Goal: Task Accomplishment & Management: Manage account settings

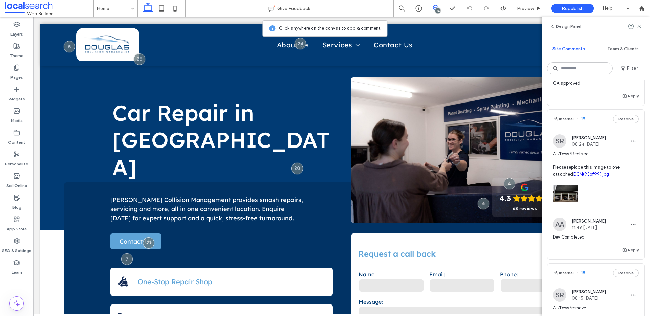
scroll to position [1421, 0]
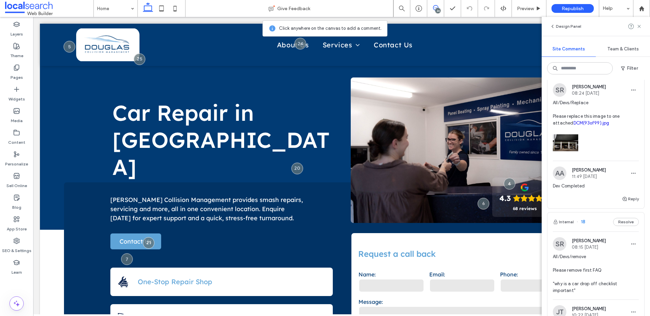
click at [621, 127] on span "All/Devs/Replace Please replace this image to one attached DCM(93of99).jpg" at bounding box center [596, 113] width 86 height 27
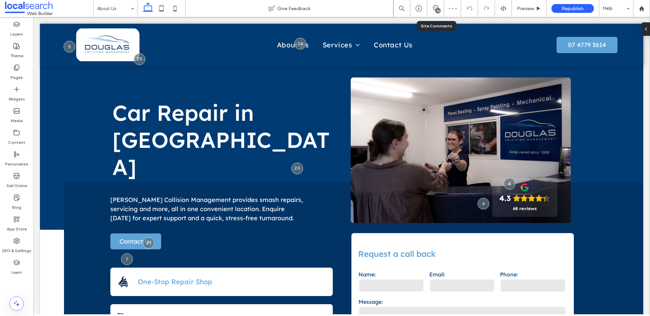
click at [436, 12] on div "24" at bounding box center [438, 10] width 5 height 5
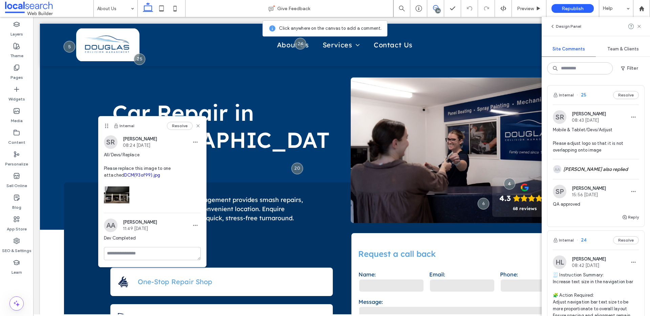
click at [124, 176] on link "DCM(93of99).jpg" at bounding box center [142, 175] width 36 height 5
click at [198, 126] on use at bounding box center [197, 126] width 3 height 3
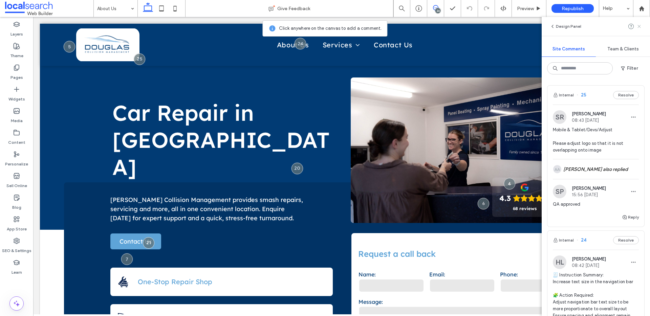
click at [638, 27] on use at bounding box center [639, 26] width 3 height 3
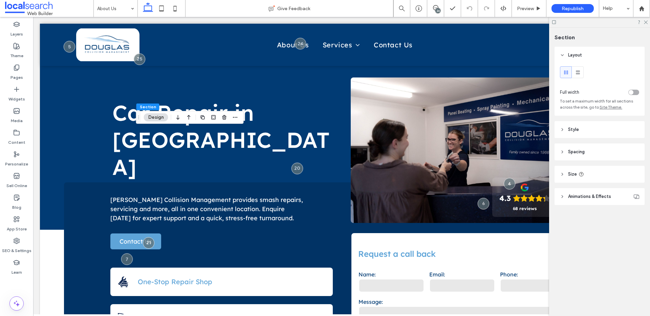
click at [609, 130] on header "Style" at bounding box center [600, 129] width 90 height 17
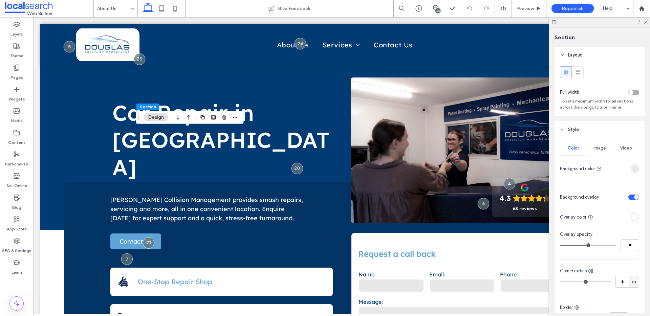
click at [598, 151] on div "Image" at bounding box center [600, 148] width 26 height 15
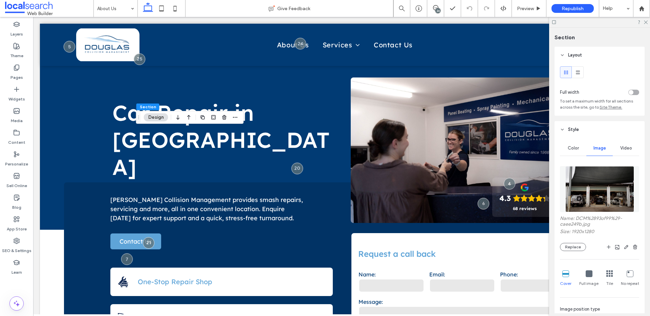
scroll to position [123, 0]
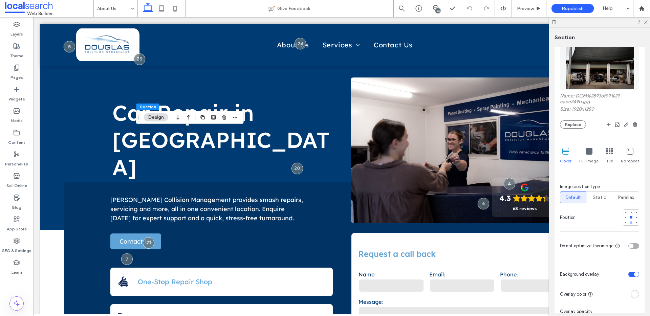
click at [629, 221] on div at bounding box center [631, 222] width 5 height 5
click at [630, 216] on div at bounding box center [631, 217] width 3 height 3
click at [630, 222] on div at bounding box center [631, 223] width 3 height 3
click at [624, 123] on icon "button" at bounding box center [626, 124] width 5 height 5
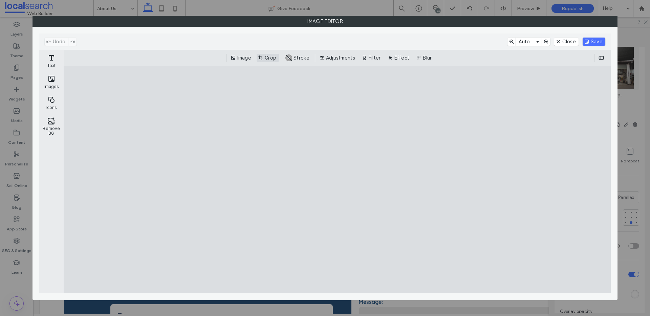
click at [269, 58] on button "Crop" at bounding box center [268, 58] width 22 height 8
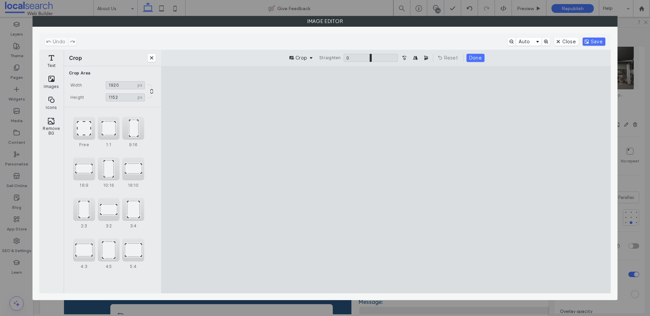
type input "****"
drag, startPoint x: 385, startPoint y: 270, endPoint x: 389, endPoint y: 252, distance: 18.9
click at [386, 180] on cesdk-canvas "Editor canvas" at bounding box center [386, 180] width 0 height 0
click at [594, 42] on button "Save" at bounding box center [594, 42] width 23 height 8
click at [386, 180] on cesdk-canvas "Editor canvas" at bounding box center [386, 180] width 0 height 0
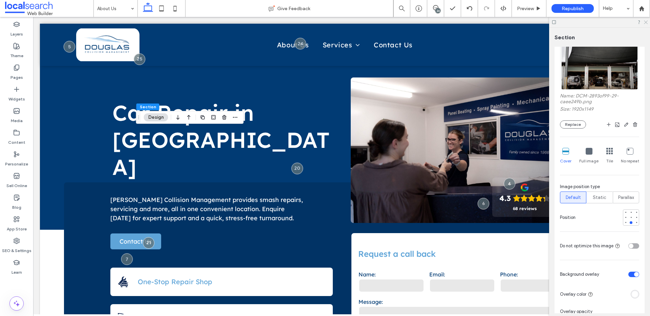
click at [646, 22] on use at bounding box center [646, 23] width 4 height 4
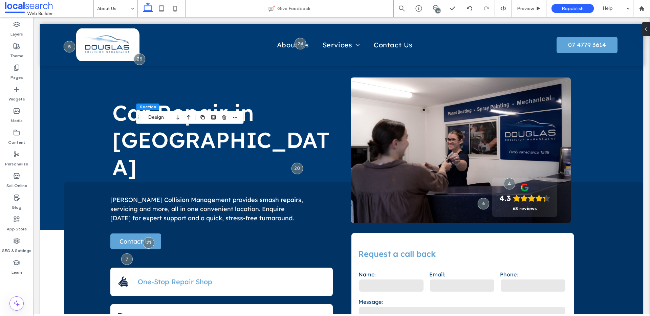
click at [438, 7] on icon at bounding box center [435, 7] width 5 height 5
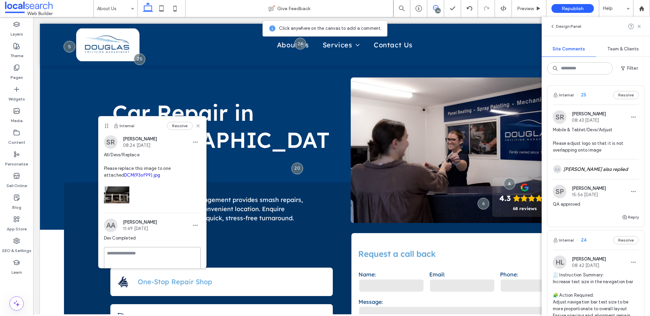
click at [128, 252] on textarea at bounding box center [152, 264] width 97 height 34
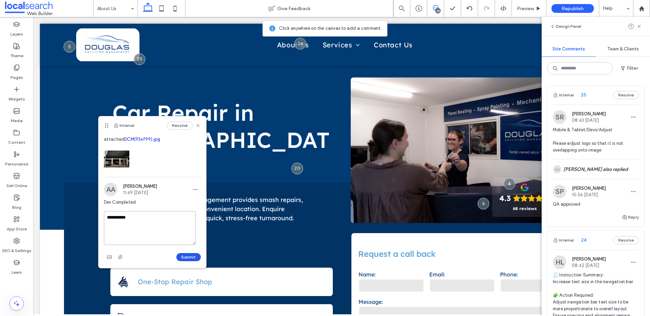
type textarea "**********"
click at [185, 257] on button "Submit" at bounding box center [188, 257] width 24 height 8
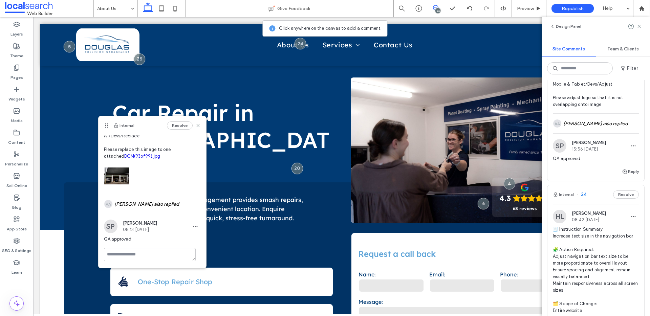
scroll to position [52, 0]
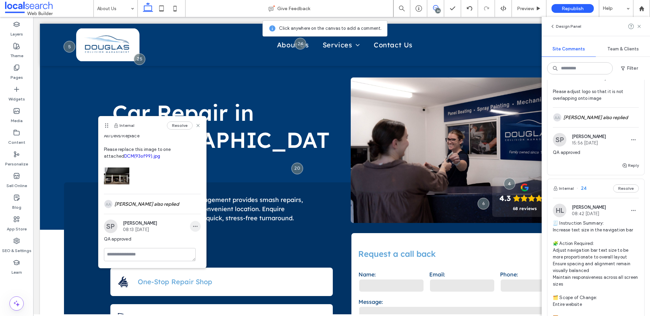
click at [193, 227] on icon "button" at bounding box center [195, 226] width 5 height 5
click at [193, 243] on span "Edit" at bounding box center [195, 244] width 9 height 7
click at [153, 247] on textarea "**********" at bounding box center [150, 260] width 92 height 34
click at [148, 251] on textarea "**********" at bounding box center [150, 260] width 92 height 34
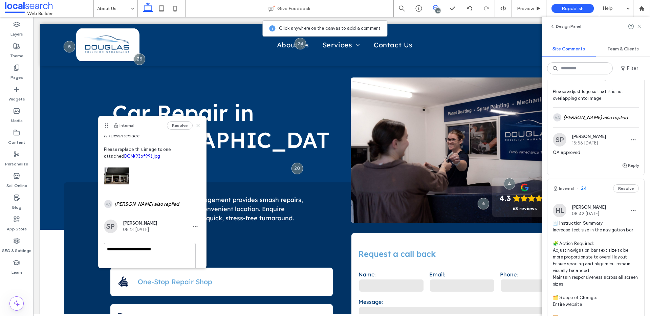
click at [142, 250] on textarea "**********" at bounding box center [150, 260] width 92 height 34
click at [140, 253] on textarea "**********" at bounding box center [150, 260] width 92 height 34
click at [145, 248] on textarea "**********" at bounding box center [150, 260] width 92 height 34
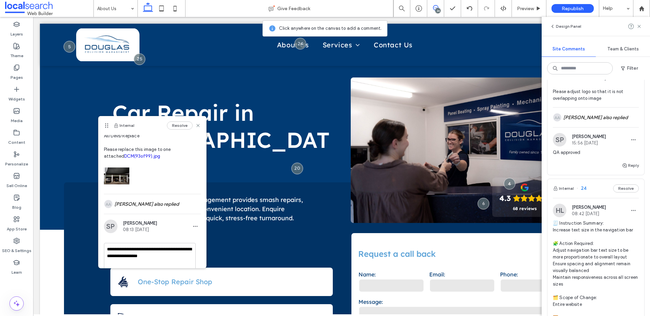
click at [145, 248] on textarea "**********" at bounding box center [150, 260] width 92 height 34
drag, startPoint x: 141, startPoint y: 255, endPoint x: 182, endPoint y: 255, distance: 40.6
click at [182, 255] on textarea "**********" at bounding box center [150, 260] width 92 height 34
type textarea "**********"
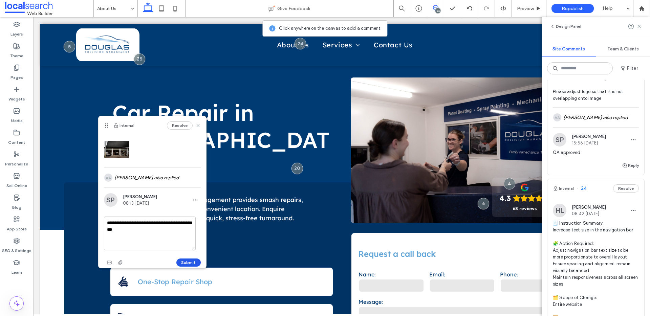
click at [178, 260] on button "Submit" at bounding box center [188, 263] width 24 height 8
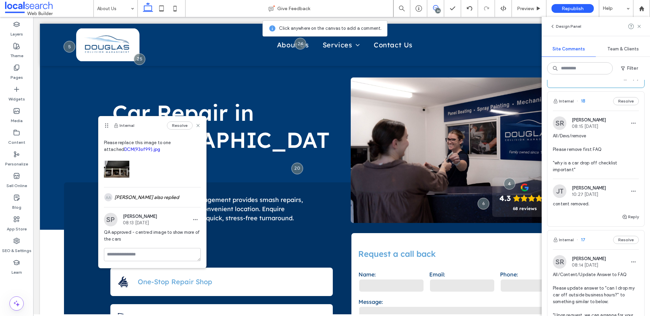
scroll to position [1569, 0]
click at [623, 221] on button "Reply" at bounding box center [630, 217] width 17 height 8
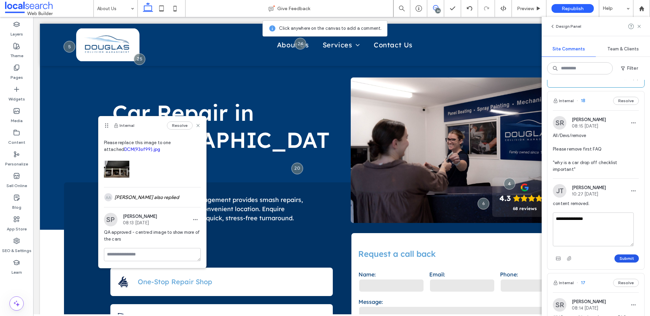
type textarea "**********"
click at [626, 263] on button "Submit" at bounding box center [627, 259] width 24 height 8
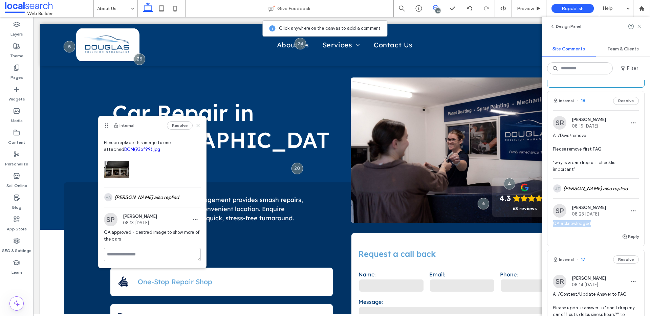
drag, startPoint x: 590, startPoint y: 237, endPoint x: 554, endPoint y: 238, distance: 35.9
click at [554, 227] on span "QA acknowledged" at bounding box center [596, 223] width 86 height 7
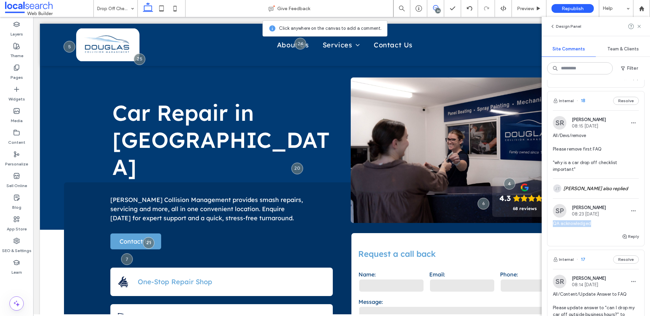
copy span "QA acknowledged"
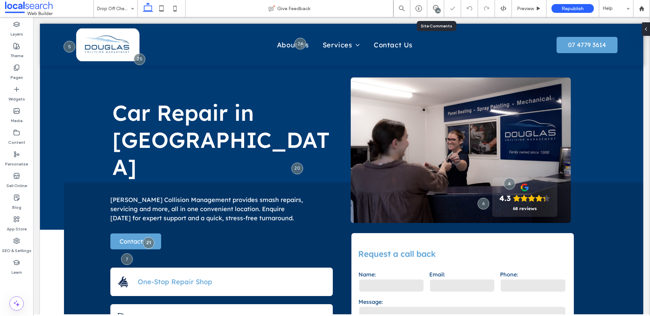
click at [433, 3] on div "24" at bounding box center [435, 8] width 17 height 17
click at [438, 8] on div "24" at bounding box center [438, 10] width 5 height 5
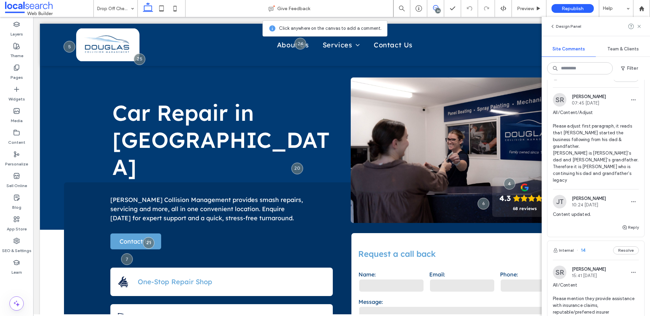
scroll to position [2071, 0]
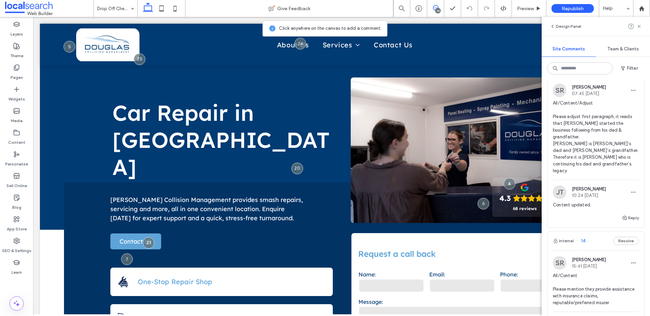
click at [626, 214] on div "Content updated." at bounding box center [596, 208] width 86 height 12
click at [623, 227] on div at bounding box center [325, 158] width 650 height 316
click at [625, 222] on button "Reply" at bounding box center [630, 218] width 17 height 8
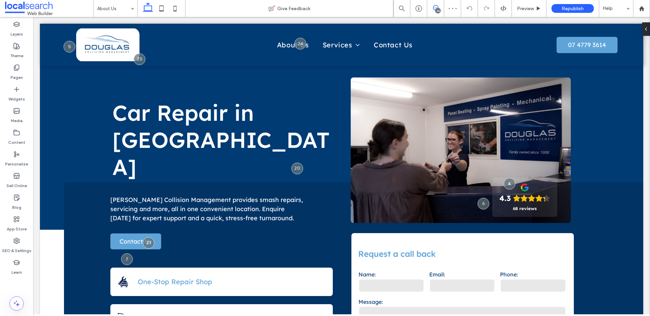
click at [440, 7] on span at bounding box center [435, 7] width 17 height 5
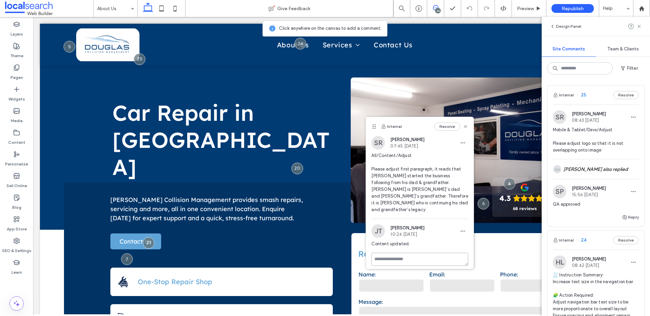
click at [416, 253] on textarea at bounding box center [420, 259] width 97 height 13
paste textarea "**********"
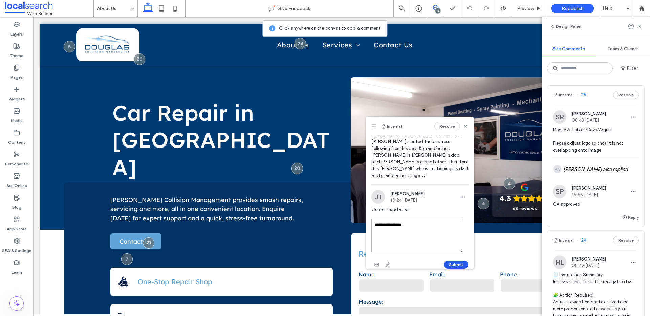
type textarea "**********"
click at [449, 261] on button "Submit" at bounding box center [456, 265] width 24 height 8
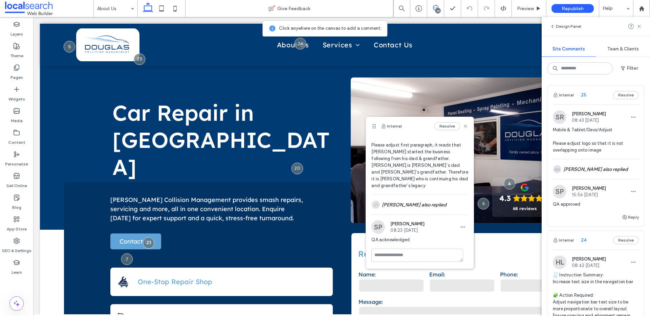
scroll to position [17, 0]
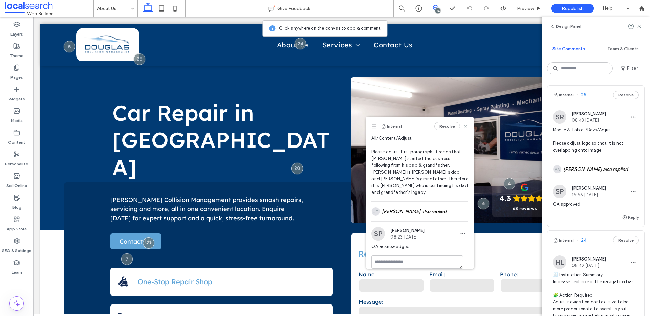
click at [463, 126] on icon at bounding box center [465, 126] width 5 height 5
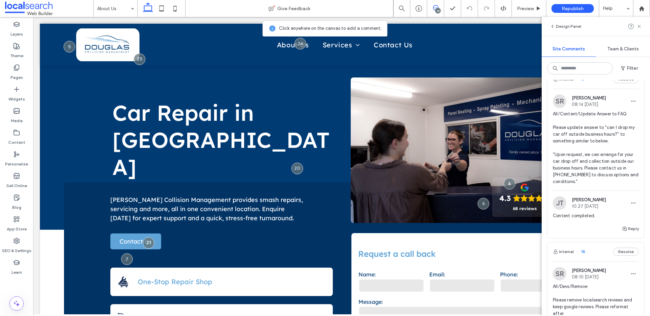
scroll to position [1761, 0]
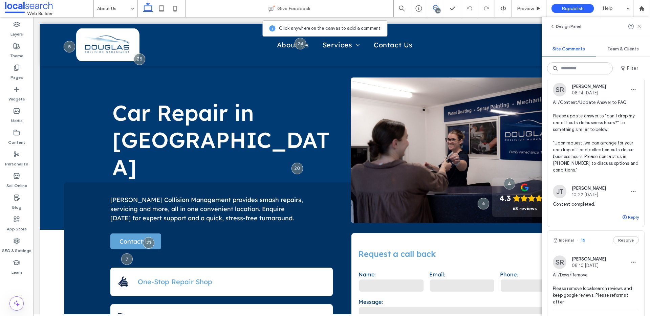
click at [629, 222] on button "Reply" at bounding box center [630, 217] width 17 height 8
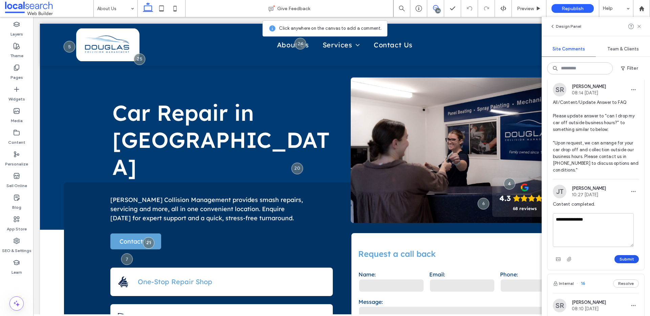
type textarea "**********"
click at [626, 264] on button "Submit" at bounding box center [627, 259] width 24 height 8
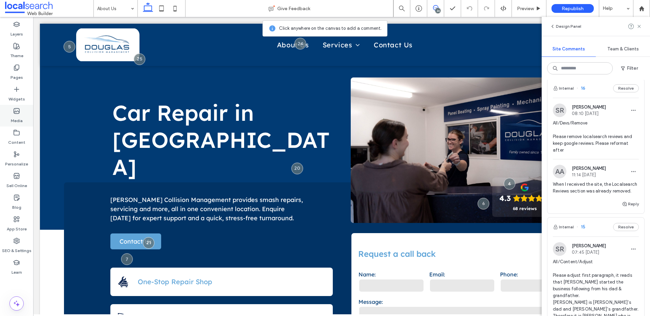
scroll to position [1934, 0]
click at [624, 207] on button "Reply" at bounding box center [630, 203] width 17 height 8
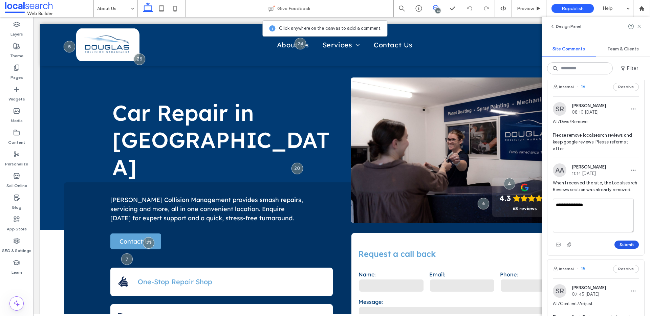
type textarea "**********"
click at [628, 249] on button "Submit" at bounding box center [627, 245] width 24 height 8
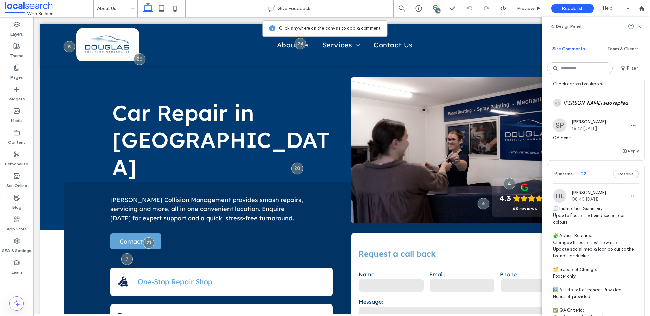
scroll to position [564, 0]
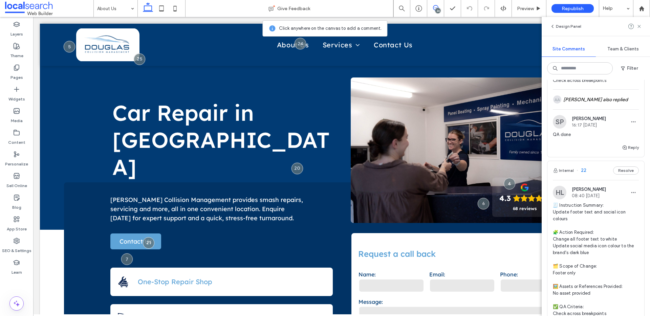
click at [594, 136] on div "SP Shanuille Parsa 16:17 Sep 15 2025 QA done" at bounding box center [596, 129] width 86 height 28
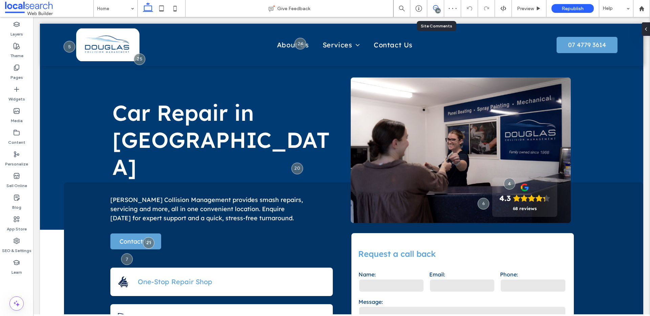
click at [443, 9] on span at bounding box center [435, 7] width 17 height 5
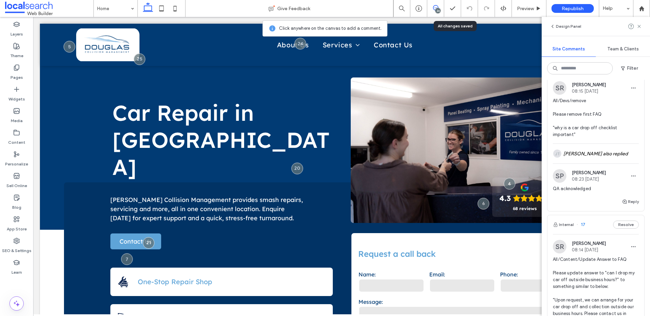
scroll to position [1617, 0]
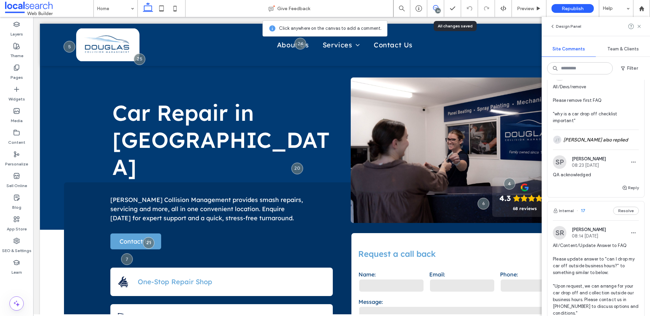
click at [595, 124] on span "All/Devs/remove Please remove first FAQ "why is a car drop off checklist import…" at bounding box center [596, 104] width 86 height 41
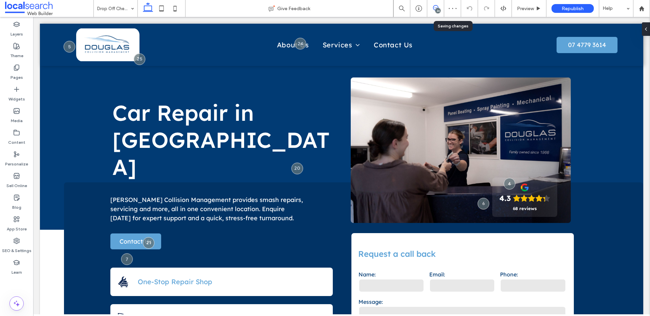
click at [435, 7] on icon at bounding box center [435, 7] width 5 height 5
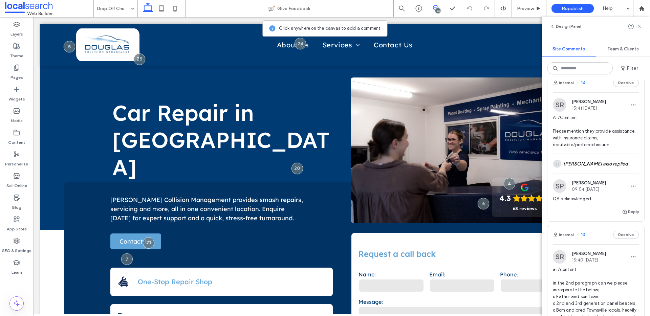
scroll to position [2284, 0]
click at [639, 27] on icon at bounding box center [639, 26] width 5 height 5
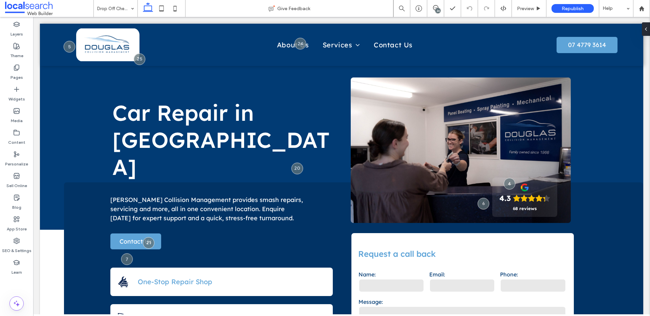
scroll to position [0, 0]
click at [14, 245] on label "SEO & Settings" at bounding box center [16, 249] width 29 height 9
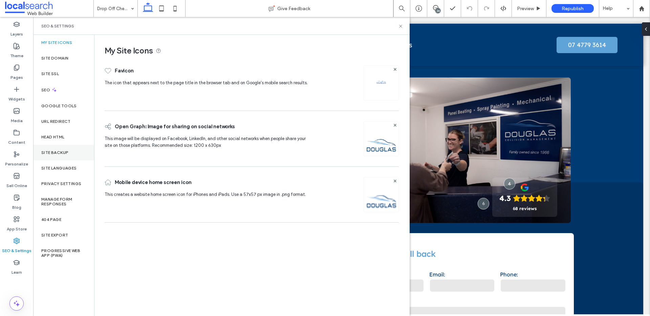
click at [55, 157] on div "Site Backup" at bounding box center [63, 153] width 61 height 16
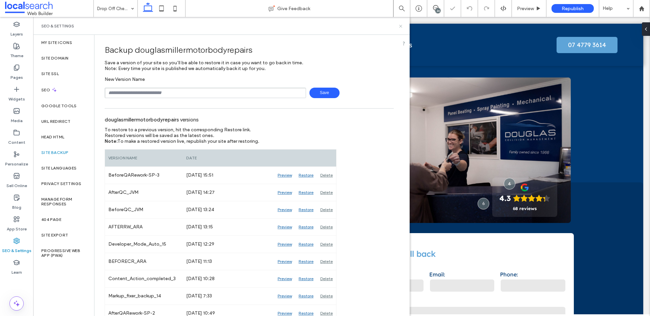
click at [399, 25] on icon at bounding box center [400, 26] width 5 height 5
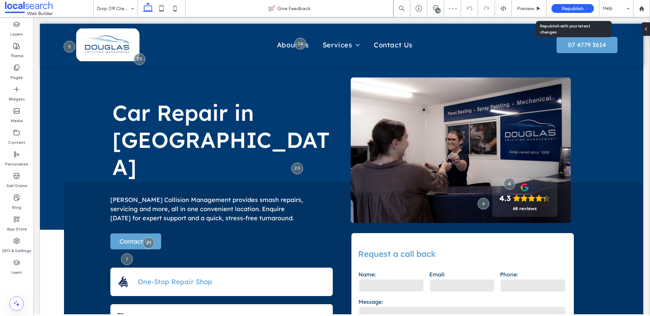
click at [582, 8] on span "Republish" at bounding box center [573, 9] width 22 height 6
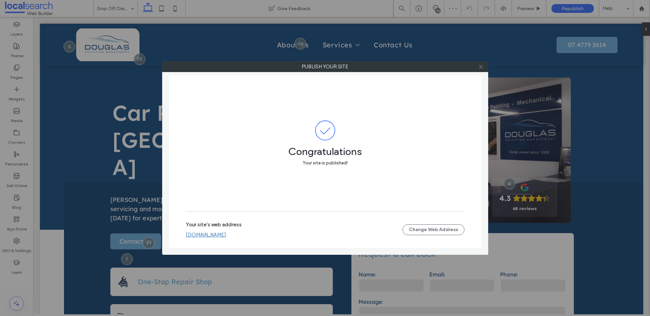
click at [479, 65] on icon at bounding box center [481, 66] width 5 height 5
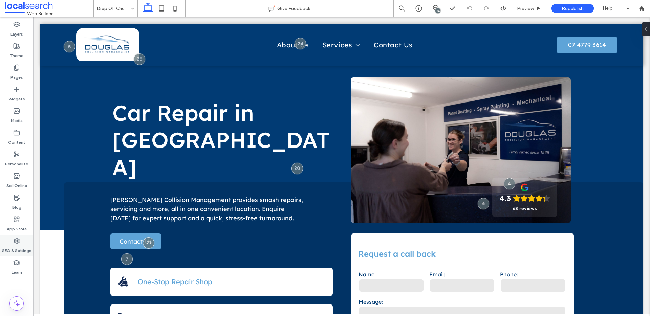
click at [16, 245] on label "SEO & Settings" at bounding box center [16, 249] width 29 height 9
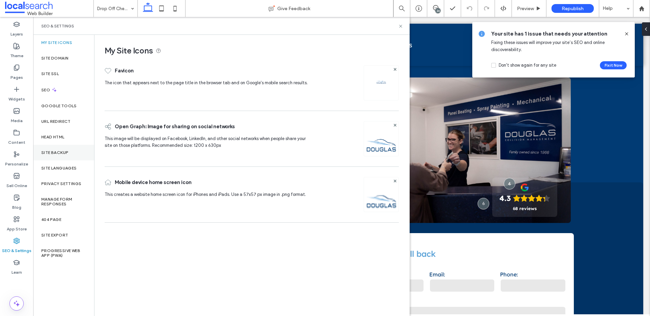
click at [57, 149] on div "Site Backup" at bounding box center [63, 153] width 61 height 16
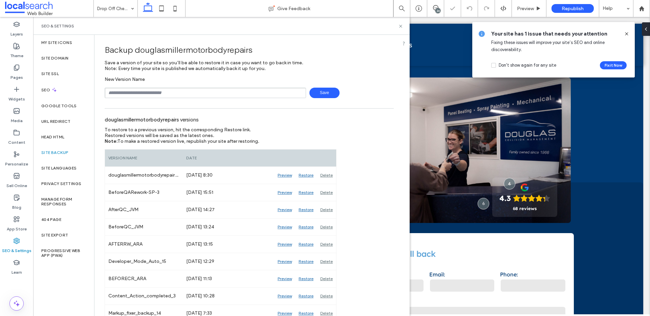
click at [163, 93] on input "text" at bounding box center [206, 93] width 202 height 10
type input "**********"
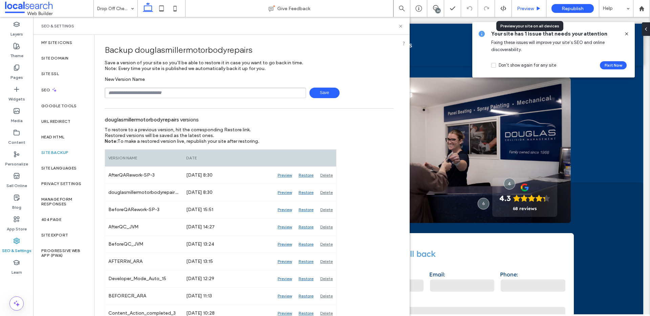
click at [522, 7] on span "Preview" at bounding box center [525, 9] width 17 height 6
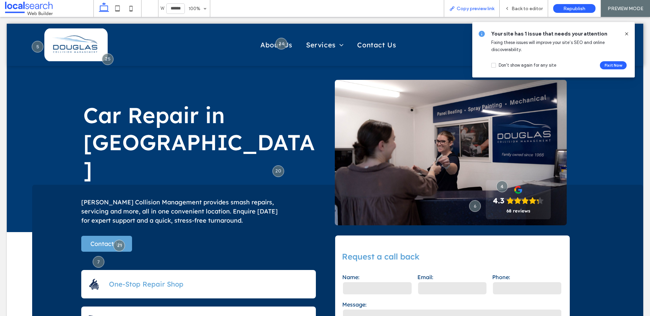
click at [488, 13] on div "Copy preview link" at bounding box center [472, 8] width 56 height 17
click at [490, 9] on span "Copy preview link" at bounding box center [476, 9] width 38 height 6
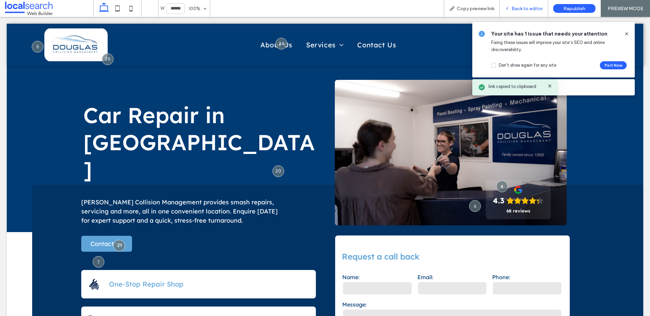
click at [515, 4] on div "Back to editor" at bounding box center [524, 8] width 48 height 17
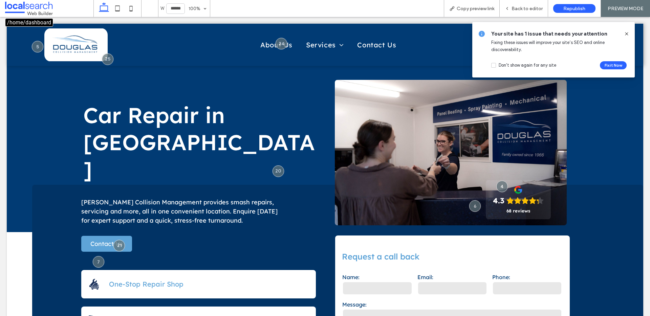
click at [38, 7] on span at bounding box center [49, 9] width 88 height 14
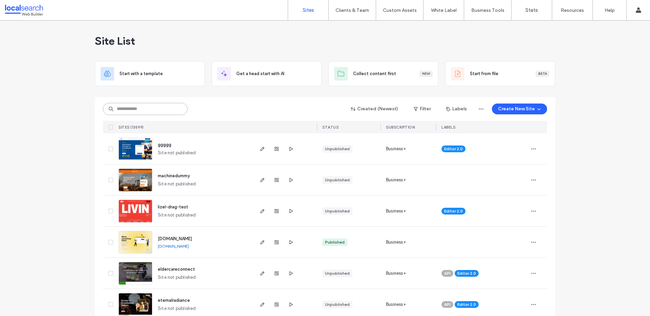
click at [142, 107] on input at bounding box center [145, 109] width 85 height 12
paste input "********"
type input "********"
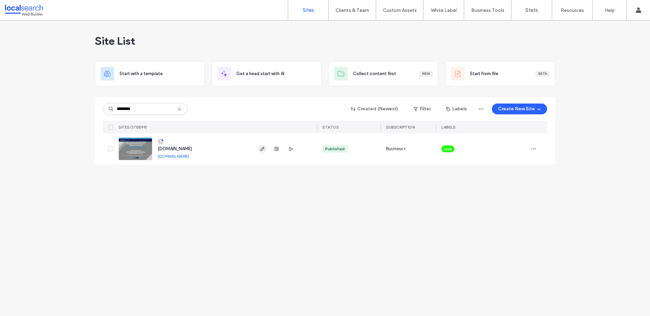
click at [261, 150] on icon "button" at bounding box center [262, 148] width 5 height 5
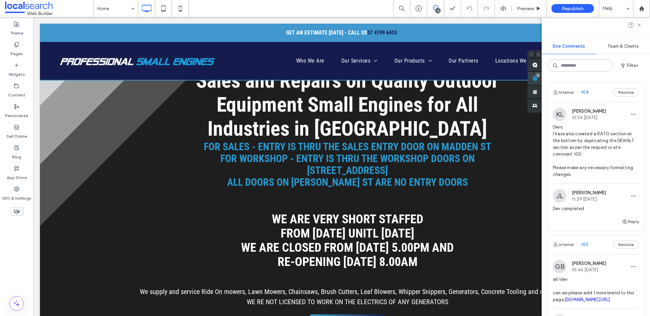
click at [542, 83] on span at bounding box center [535, 78] width 14 height 13
click at [620, 154] on span "Devs: I have also created a RATO section on the bottom by duplicating the DEWAL…" at bounding box center [596, 151] width 86 height 54
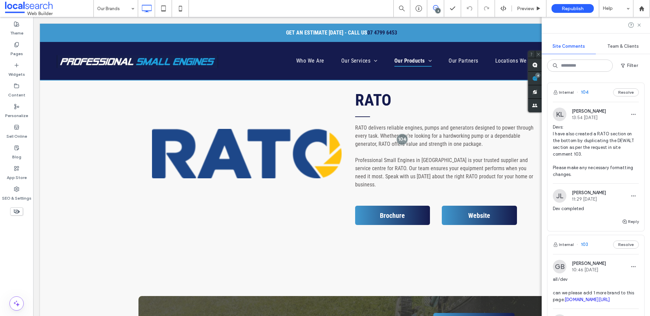
scroll to position [1565, 0]
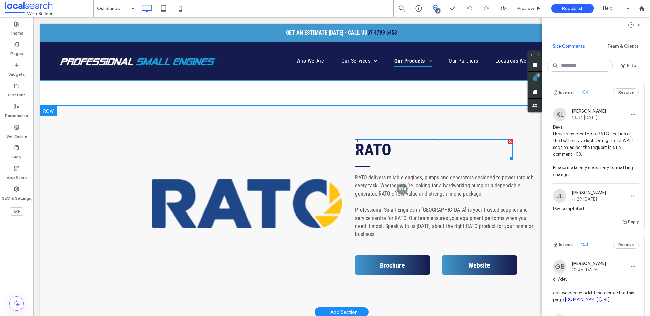
click at [373, 140] on strong "RATO" at bounding box center [373, 149] width 36 height 19
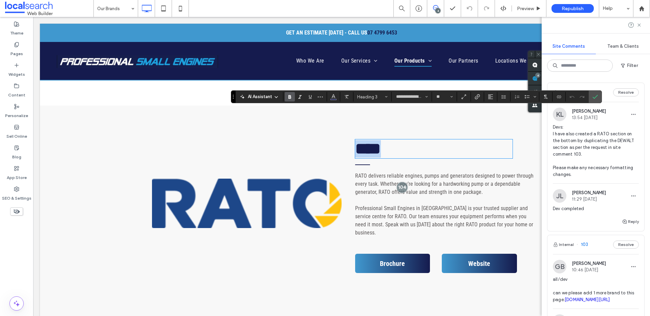
click at [373, 141] on strong "****" at bounding box center [368, 149] width 26 height 16
click at [599, 96] on label "Confirm" at bounding box center [595, 97] width 10 height 12
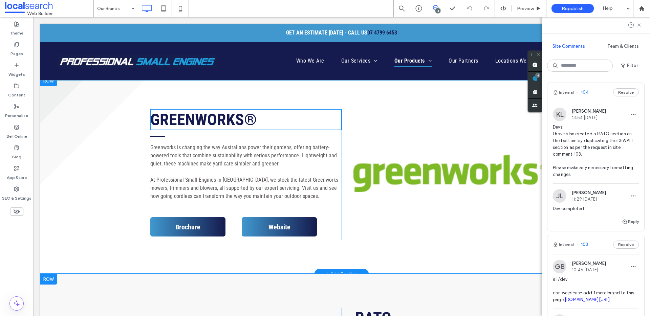
scroll to position [1357, 0]
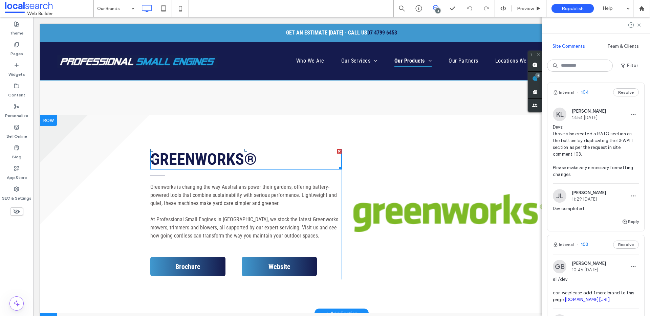
click at [206, 150] on strong "GREENWORKS®" at bounding box center [203, 159] width 107 height 19
type input "**********"
type input "**"
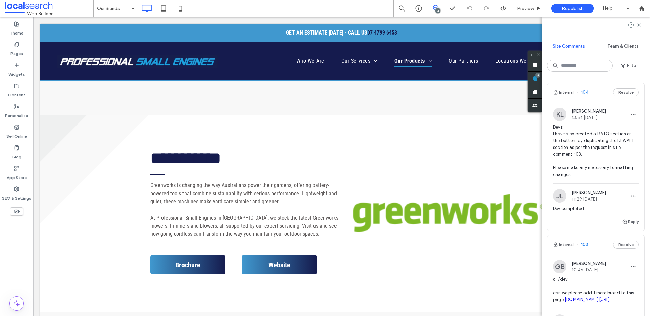
click at [206, 150] on strong "**********" at bounding box center [185, 158] width 71 height 16
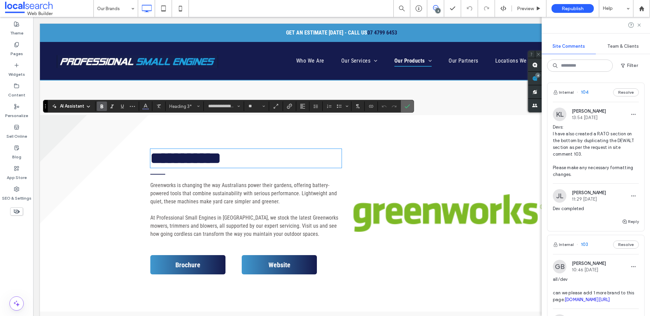
click at [409, 107] on icon "Confirm" at bounding box center [407, 106] width 5 height 5
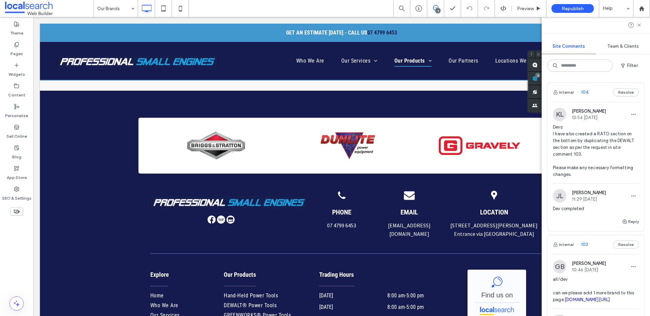
scroll to position [1684, 0]
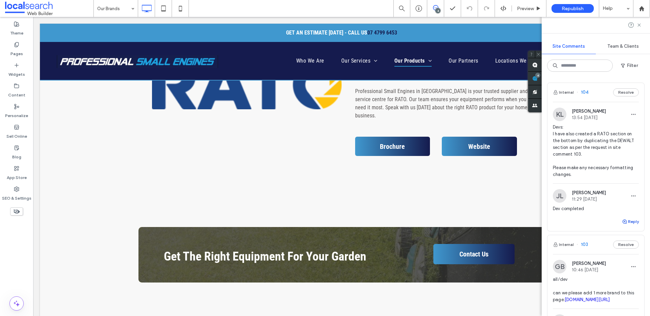
click at [626, 224] on button "Reply" at bounding box center [630, 222] width 17 height 8
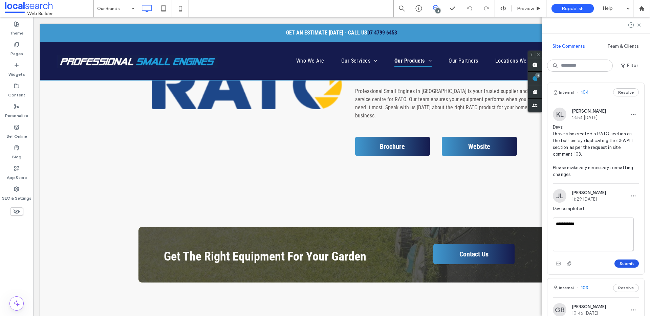
type textarea "**********"
click at [630, 264] on button "Submit" at bounding box center [627, 264] width 24 height 8
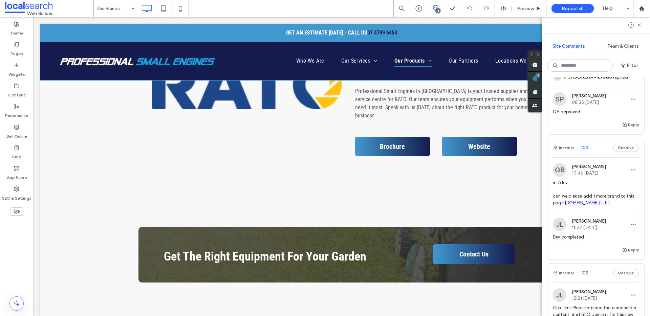
scroll to position [121, 0]
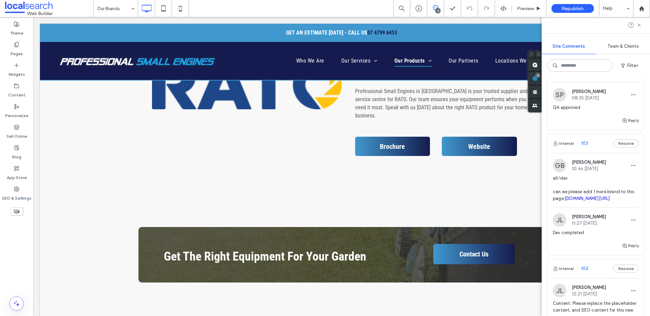
click at [606, 186] on span "all/dev can we please add 1 more brand to this page; irp.cdn-website.com/b119db…" at bounding box center [596, 188] width 86 height 27
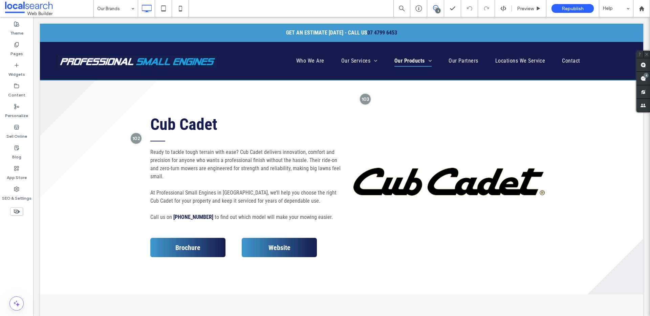
scroll to position [0, 0]
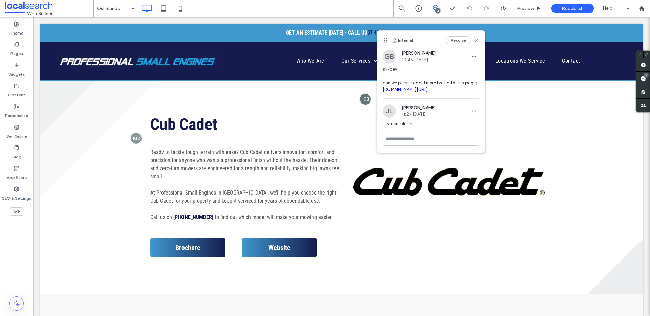
click at [425, 92] on link "irp.cdn-website.com/b119dbaf/files/uploaded/_2025+RATO+products+RRP-ea08290d.pdf" at bounding box center [405, 89] width 45 height 5
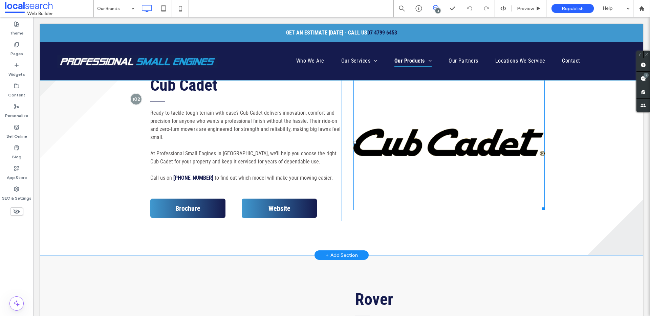
scroll to position [99, 0]
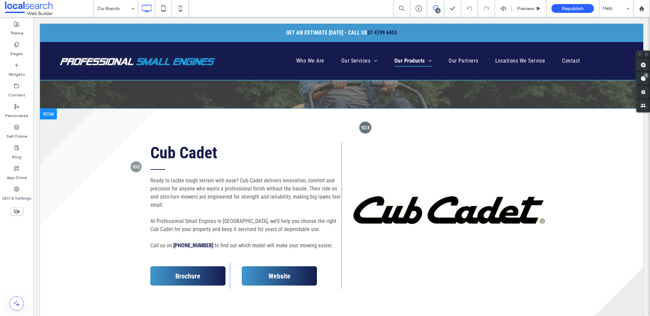
click at [367, 128] on div at bounding box center [365, 127] width 13 height 13
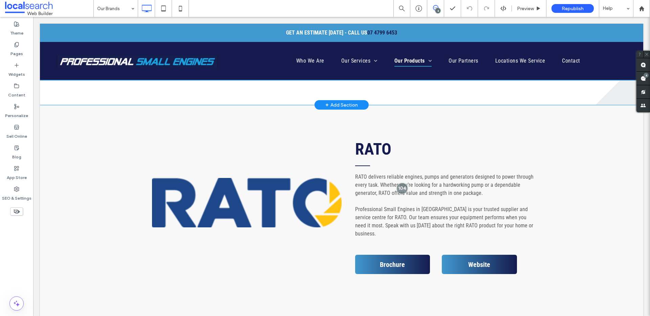
scroll to position [1585, 0]
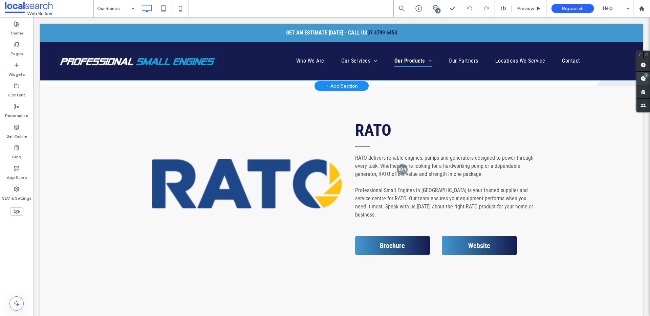
click at [649, 83] on span at bounding box center [644, 78] width 14 height 13
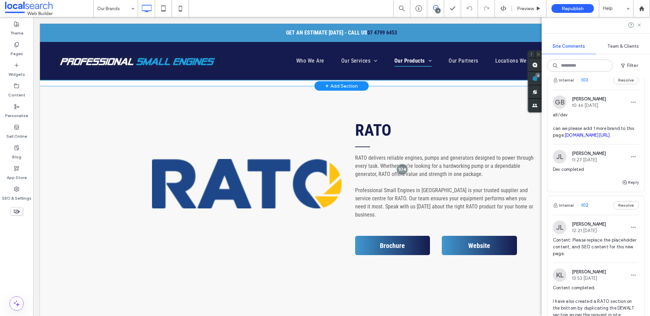
scroll to position [186, 0]
click at [624, 186] on button "Reply" at bounding box center [630, 181] width 17 height 8
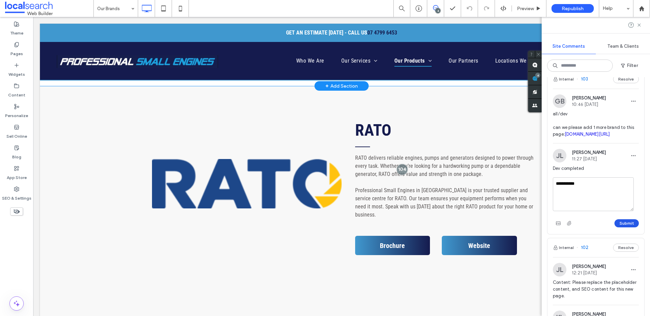
type textarea "**********"
click at [628, 228] on button "Submit" at bounding box center [627, 223] width 24 height 8
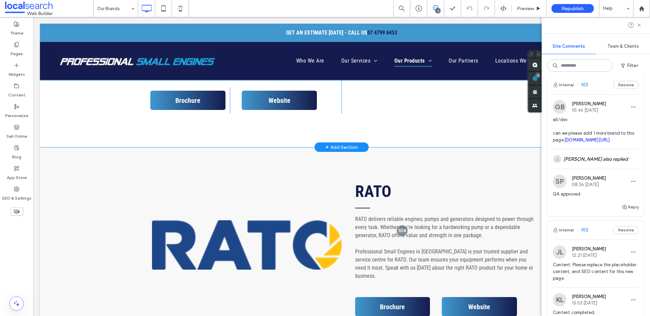
scroll to position [1445, 0]
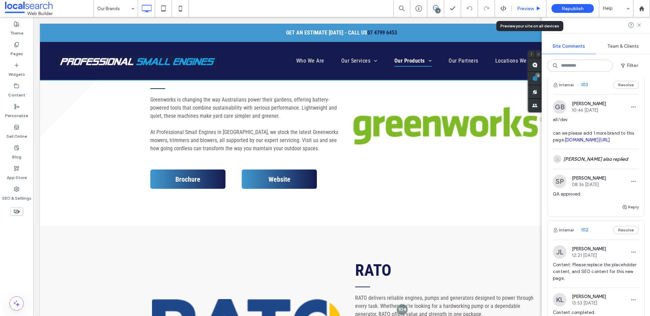
click at [522, 10] on span "Preview" at bounding box center [525, 9] width 17 height 6
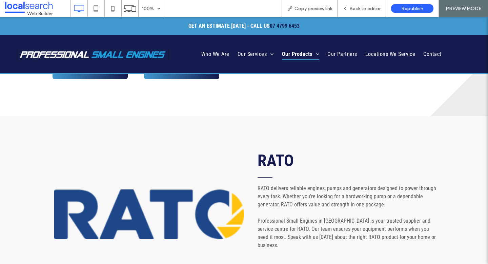
scroll to position [1542, 0]
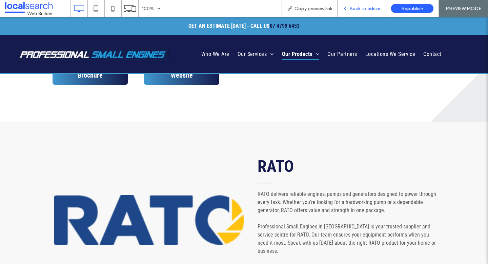
click at [359, 6] on span "Back to editor" at bounding box center [364, 9] width 31 height 6
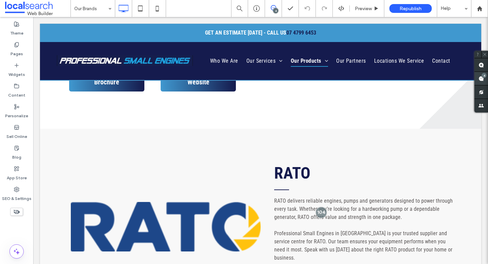
click at [485, 82] on span at bounding box center [481, 78] width 14 height 13
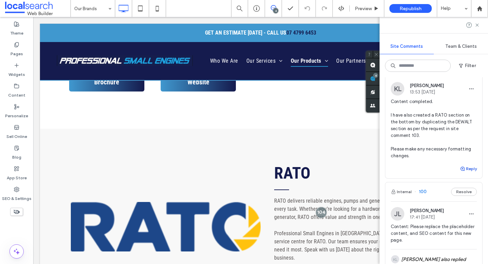
scroll to position [388, 0]
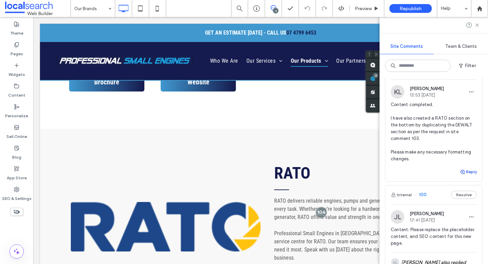
click at [465, 162] on span "Content completed. I have also created a RATO section on the bottom by duplicat…" at bounding box center [434, 131] width 86 height 61
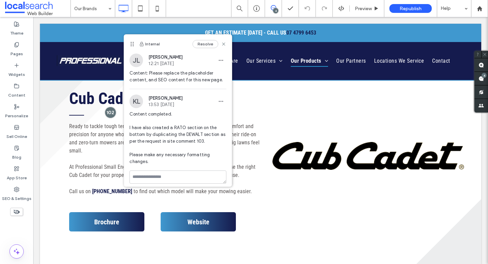
scroll to position [4, 0]
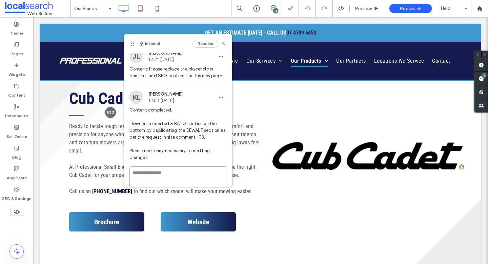
click at [167, 175] on textarea at bounding box center [177, 183] width 97 height 34
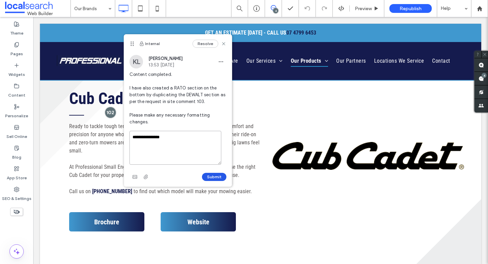
scroll to position [41, 0]
type textarea "**********"
click at [210, 173] on button "Submit" at bounding box center [214, 175] width 24 height 8
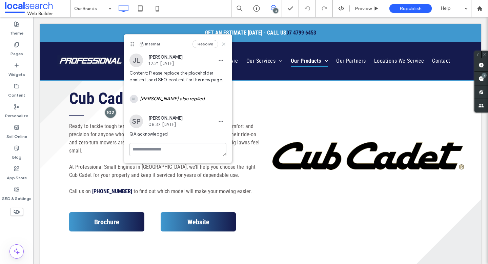
scroll to position [0, 0]
click at [224, 45] on icon at bounding box center [223, 43] width 5 height 5
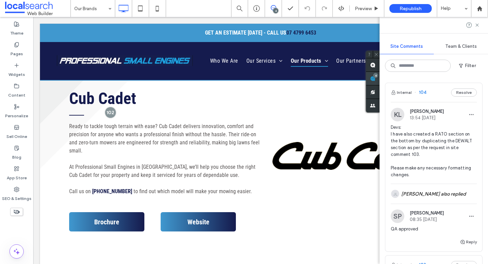
click at [378, 77] on div "4" at bounding box center [375, 75] width 5 height 5
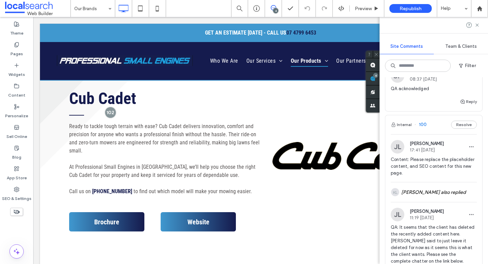
scroll to position [414, 0]
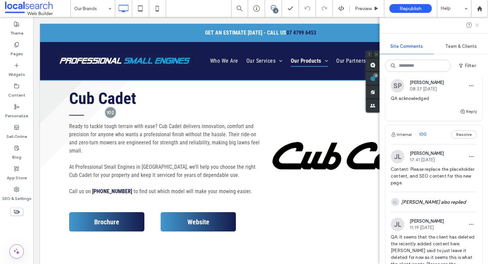
click at [477, 27] on icon at bounding box center [476, 24] width 5 height 5
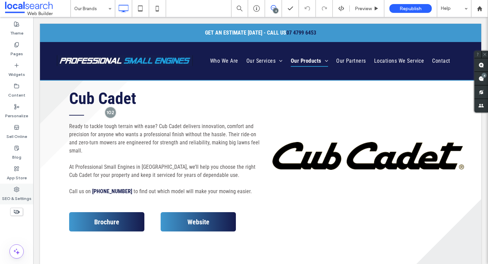
click at [17, 195] on label "SEO & Settings" at bounding box center [16, 196] width 29 height 9
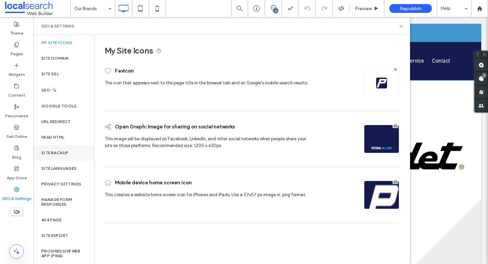
click at [52, 151] on label "Site Backup" at bounding box center [54, 152] width 27 height 5
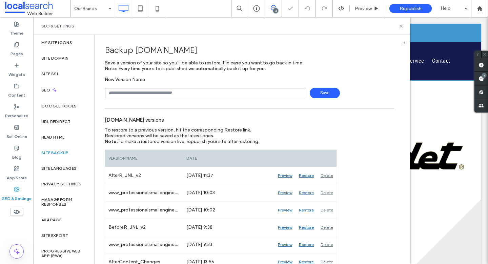
click at [183, 90] on input "text" at bounding box center [206, 93] width 202 height 10
drag, startPoint x: 130, startPoint y: 92, endPoint x: 146, endPoint y: 93, distance: 15.9
click at [146, 93] on input "**********" at bounding box center [206, 93] width 202 height 10
type input "**********"
click at [399, 26] on icon at bounding box center [400, 26] width 5 height 5
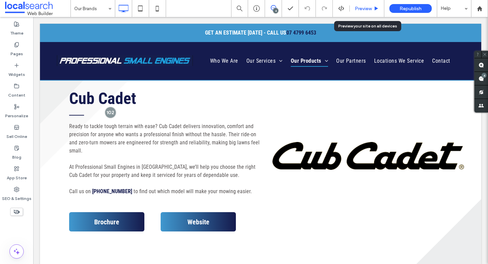
click at [361, 9] on span "Preview" at bounding box center [363, 9] width 17 height 6
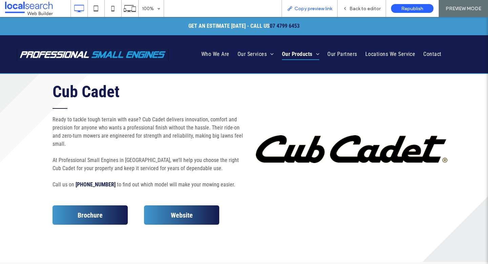
click at [322, 7] on span "Copy preview link" at bounding box center [313, 9] width 38 height 6
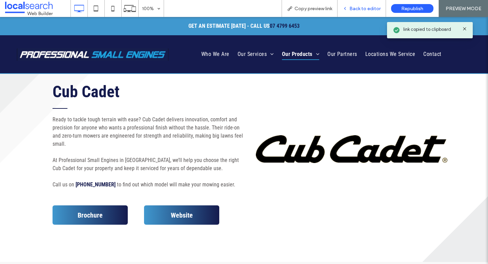
click at [357, 5] on div "Back to editor" at bounding box center [361, 8] width 48 height 17
click at [107, 9] on icon at bounding box center [113, 9] width 14 height 14
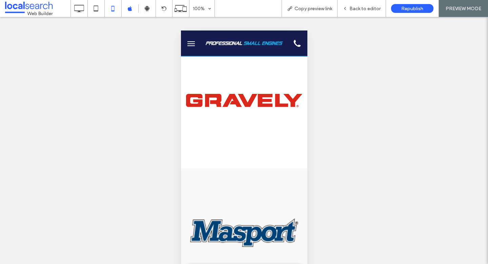
scroll to position [931, 0]
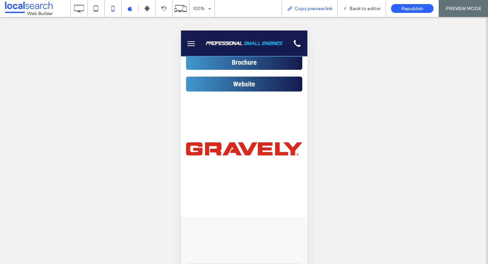
click at [312, 10] on span "Copy preview link" at bounding box center [313, 9] width 38 height 6
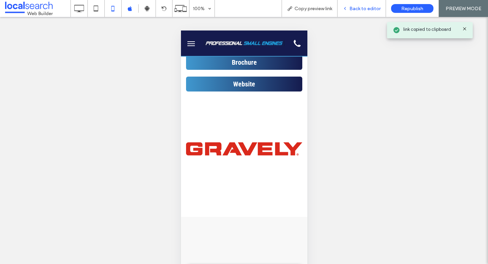
click at [351, 6] on span "Back to editor" at bounding box center [364, 9] width 31 height 6
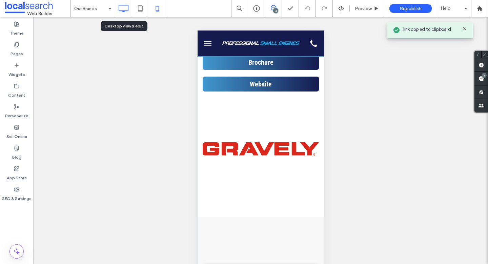
click at [124, 7] on icon at bounding box center [124, 9] width 14 height 14
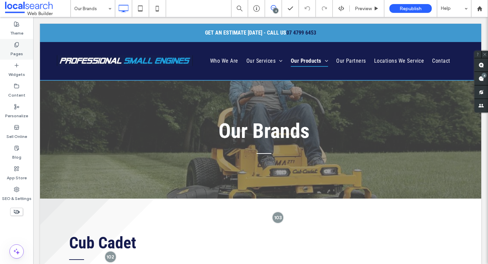
scroll to position [10, 0]
click at [361, 8] on span "Preview" at bounding box center [363, 9] width 17 height 6
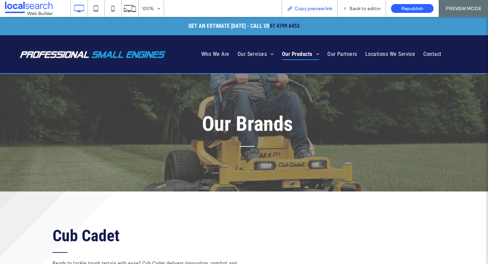
click at [330, 9] on span "Copy preview link" at bounding box center [313, 9] width 38 height 6
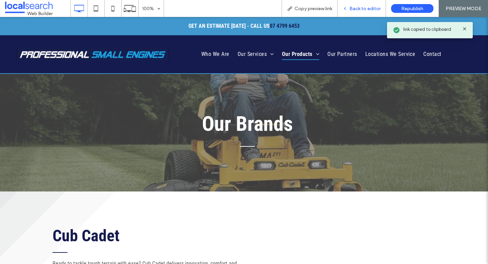
click at [362, 7] on span "Back to editor" at bounding box center [364, 9] width 31 height 6
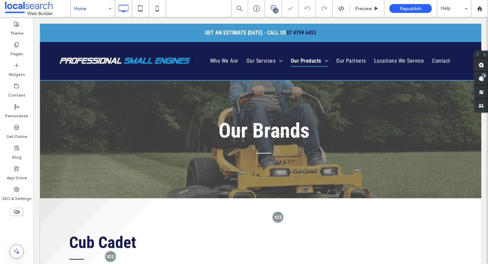
type input "**********"
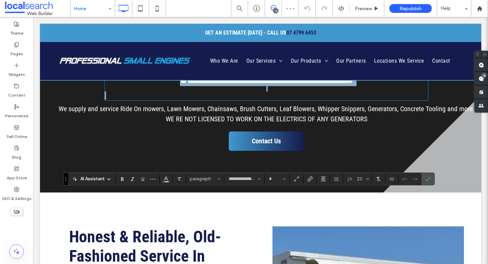
scroll to position [85, 0]
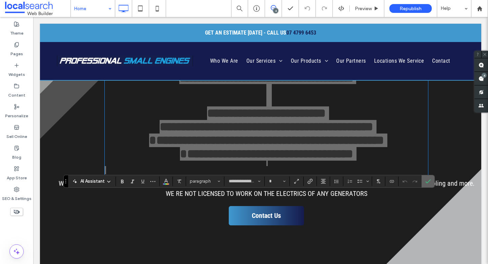
click at [429, 182] on icon "Confirm" at bounding box center [427, 180] width 5 height 5
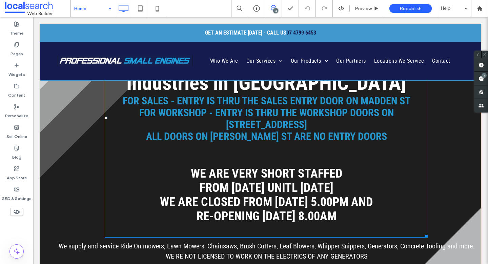
scroll to position [0, 0]
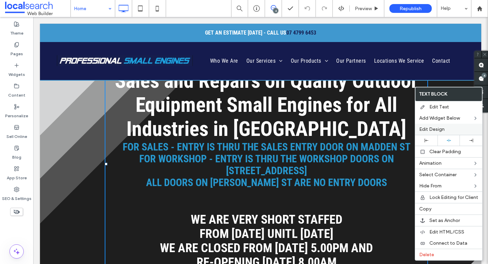
click at [432, 126] on span "Edit Design" at bounding box center [431, 129] width 25 height 6
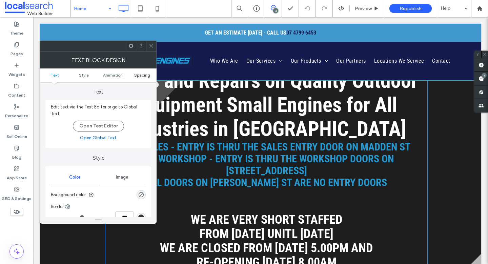
click at [142, 76] on span "Spacing" at bounding box center [142, 74] width 16 height 5
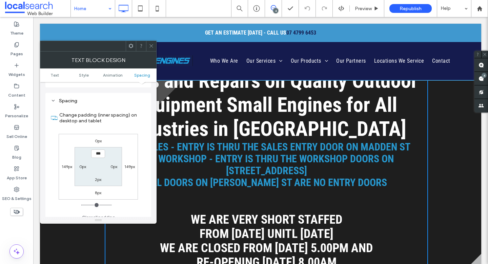
scroll to position [190, 0]
click at [95, 136] on label "0px" at bounding box center [98, 138] width 7 height 5
type input "*"
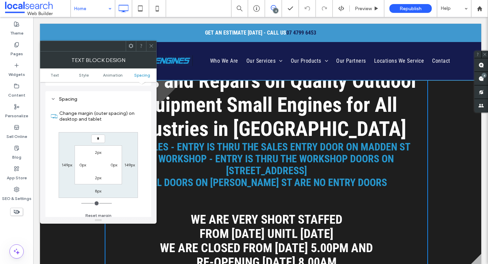
type input "*"
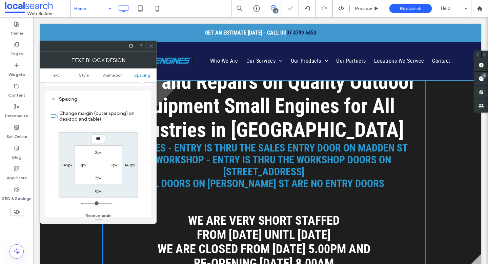
click at [96, 134] on input "***" at bounding box center [98, 138] width 14 height 8
type input "**"
type input "****"
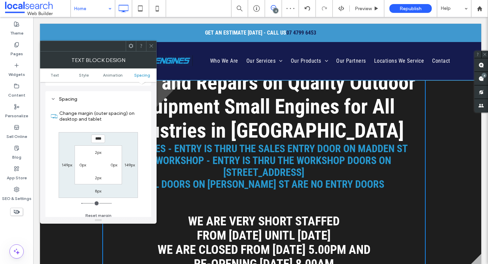
click at [151, 43] on span at bounding box center [151, 46] width 5 height 10
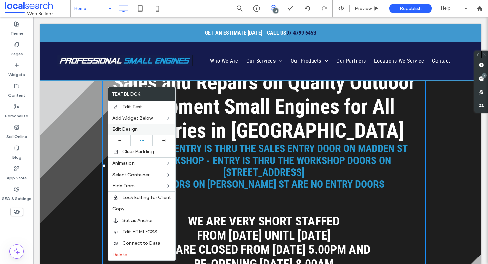
click at [132, 129] on span "Edit Design" at bounding box center [124, 129] width 25 height 6
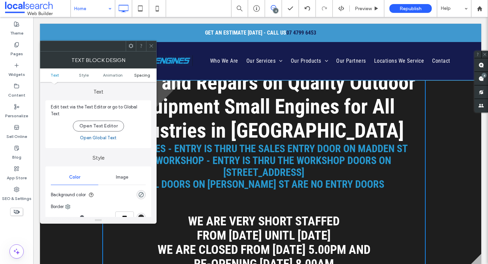
click at [143, 76] on span "Spacing" at bounding box center [142, 74] width 16 height 5
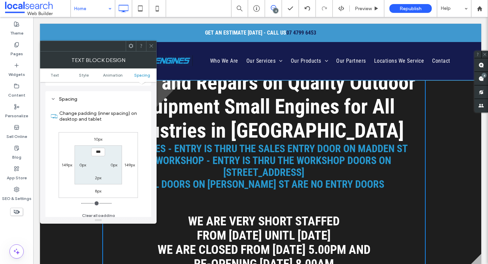
click at [96, 136] on label "10px" at bounding box center [98, 138] width 8 height 5
type input "**"
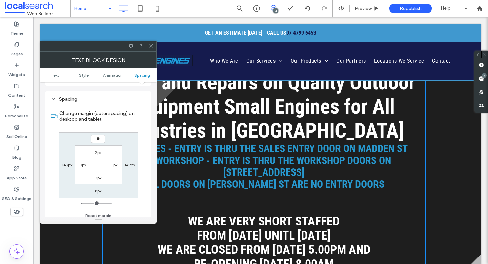
type input "**"
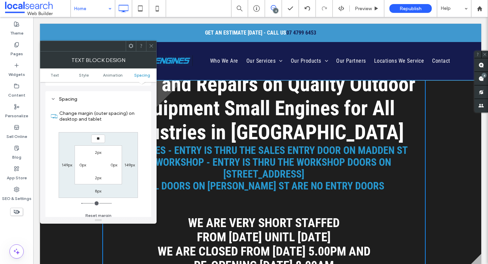
type input "**"
type input "****"
click at [153, 45] on icon at bounding box center [151, 45] width 5 height 5
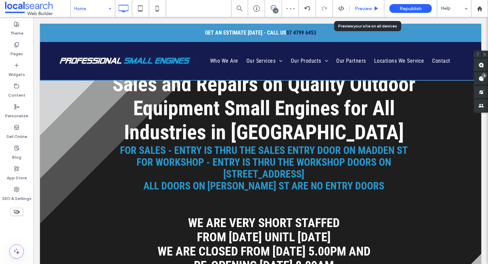
click at [355, 6] on span "Preview" at bounding box center [363, 9] width 17 height 6
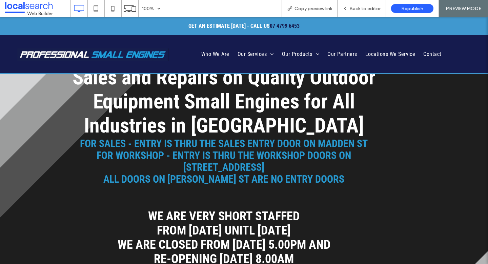
click at [354, 6] on span "Back to editor" at bounding box center [364, 9] width 31 height 6
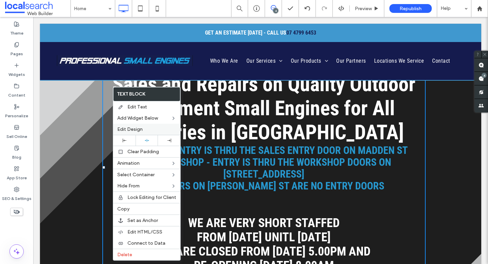
click at [126, 127] on span "Edit Design" at bounding box center [129, 129] width 25 height 6
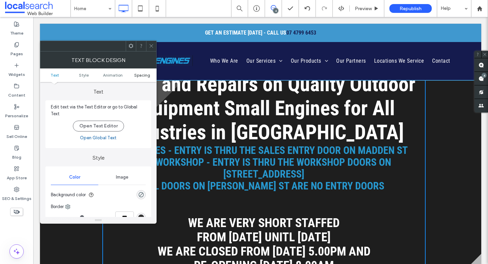
click at [141, 77] on span "Spacing" at bounding box center [142, 74] width 16 height 5
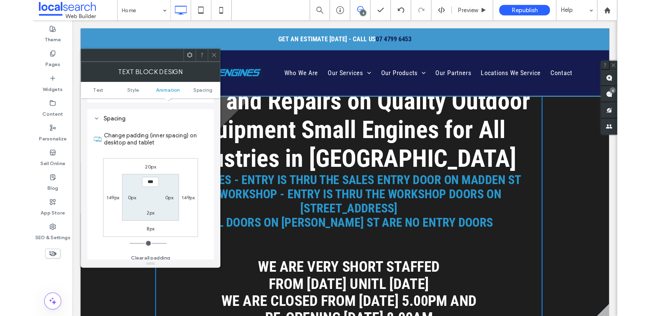
scroll to position [190, 0]
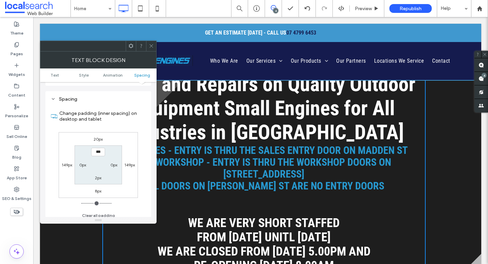
click at [97, 135] on div "20px" at bounding box center [97, 138] width 9 height 7
click at [95, 136] on label "20px" at bounding box center [97, 138] width 9 height 5
type input "**"
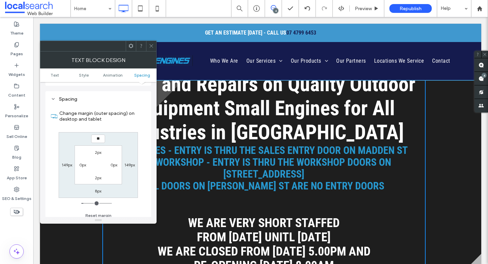
type input "**"
type input "****"
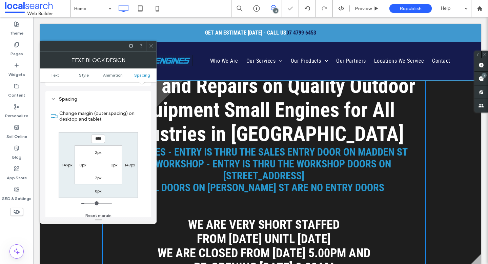
click at [153, 47] on icon at bounding box center [151, 45] width 5 height 5
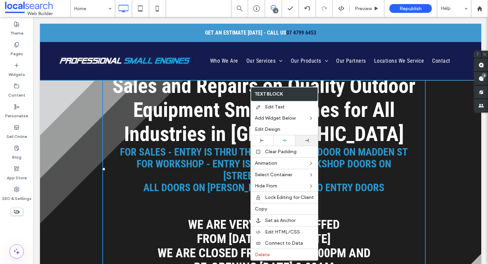
click at [305, 140] on icon at bounding box center [307, 141] width 4 height 4
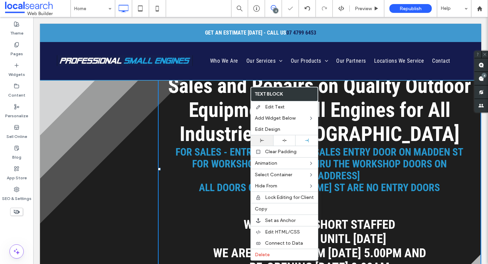
click at [260, 140] on use at bounding box center [262, 141] width 4 height 4
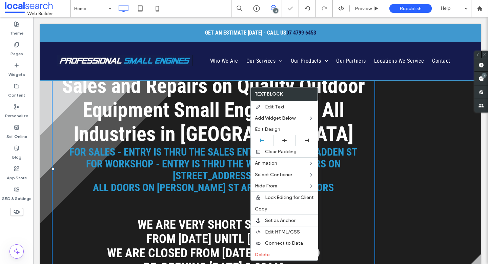
click at [276, 141] on body ".wqwq-1{fill:#231f20;} .cls-1q, .cls-2q { fill-rule: evenodd; } .cls-2q { fill:…" at bounding box center [244, 132] width 488 height 264
click at [282, 140] on icon at bounding box center [284, 140] width 4 height 4
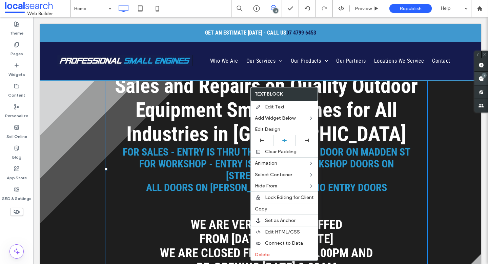
click at [484, 77] on div "4" at bounding box center [483, 75] width 5 height 5
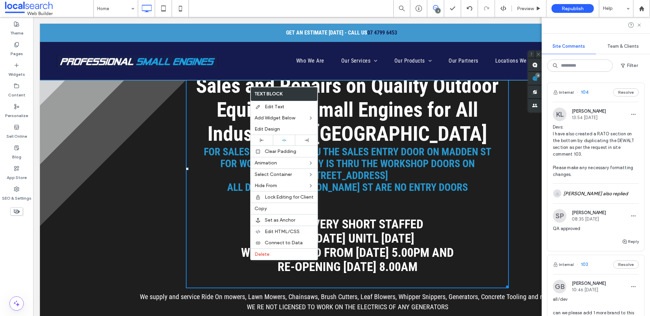
click at [530, 136] on div "PROFESSIONAL SMALL ENGINES: Sales and Repairs on Quality Outdoor Equipment Smal…" at bounding box center [342, 190] width 604 height 303
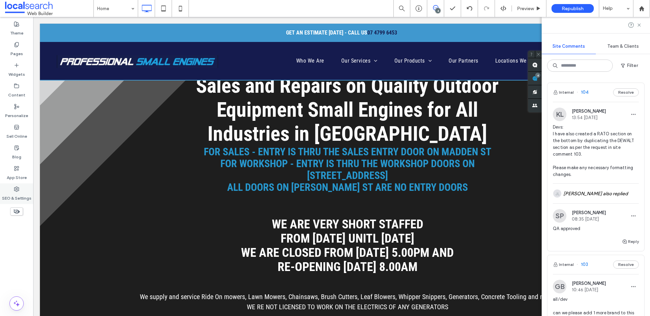
click at [20, 197] on label "SEO & Settings" at bounding box center [16, 196] width 29 height 9
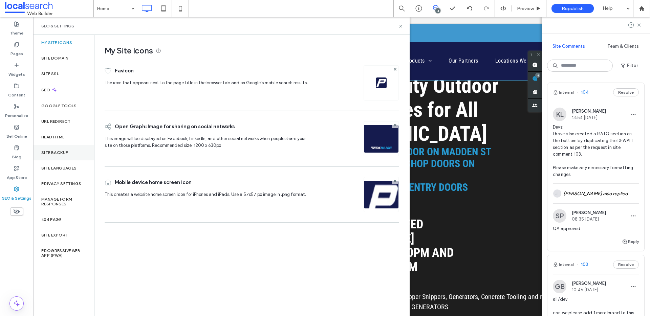
click at [54, 149] on div "Site Backup" at bounding box center [63, 153] width 61 height 16
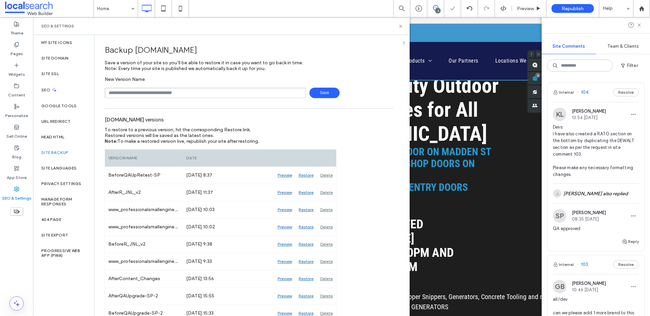
click at [180, 94] on input "text" at bounding box center [206, 93] width 202 height 10
drag, startPoint x: 128, startPoint y: 91, endPoint x: 142, endPoint y: 93, distance: 14.6
click at [142, 93] on input "**********" at bounding box center [206, 93] width 202 height 10
type input "**********"
click at [325, 93] on span "Save" at bounding box center [325, 93] width 30 height 10
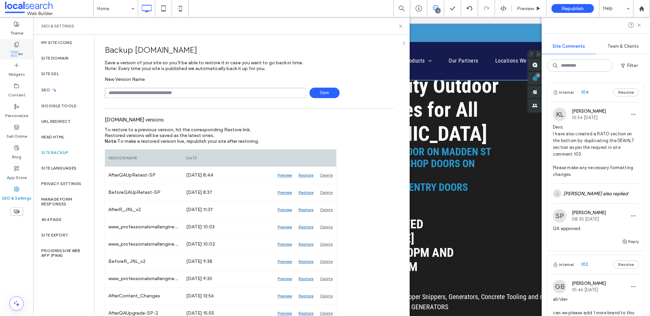
click at [18, 50] on label "Pages" at bounding box center [16, 51] width 13 height 9
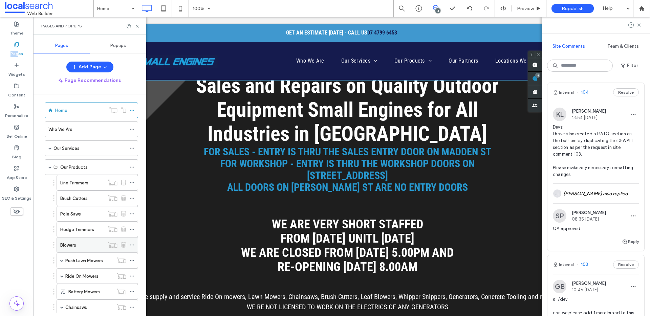
scroll to position [0, 0]
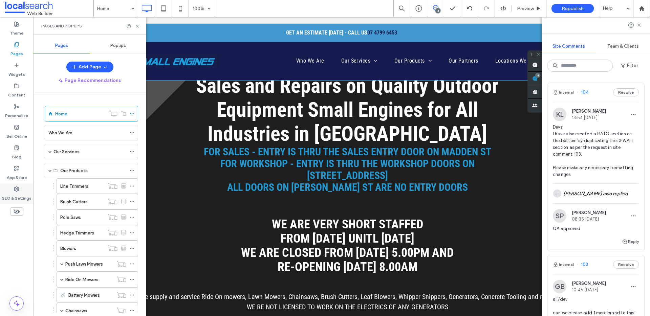
click at [14, 184] on div "SEO & Settings" at bounding box center [16, 194] width 33 height 21
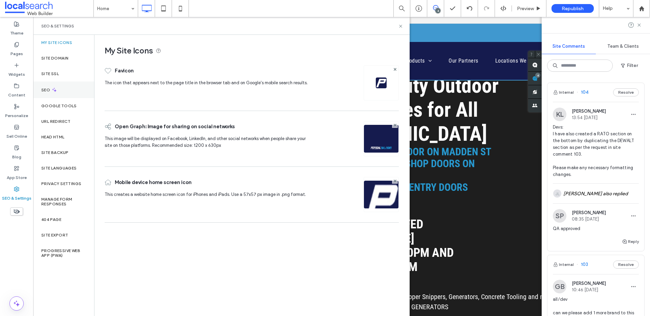
click at [60, 93] on div "SEO" at bounding box center [63, 90] width 61 height 17
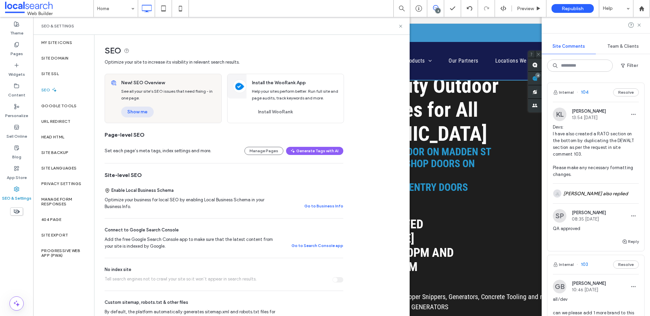
click at [142, 113] on button "Show me" at bounding box center [137, 112] width 33 height 11
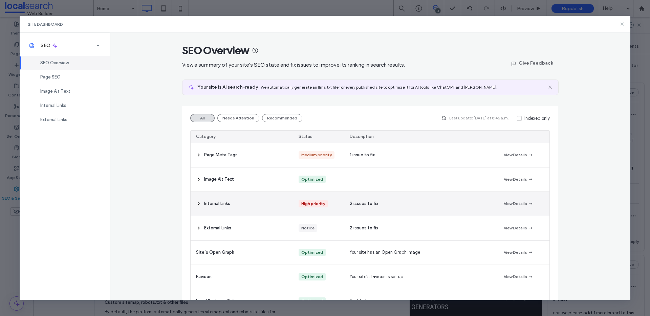
click at [260, 206] on div "Internal Links" at bounding box center [242, 204] width 103 height 24
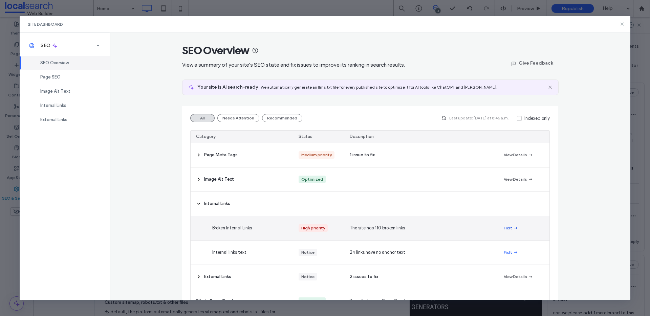
click at [513, 227] on icon "button" at bounding box center [515, 228] width 5 height 5
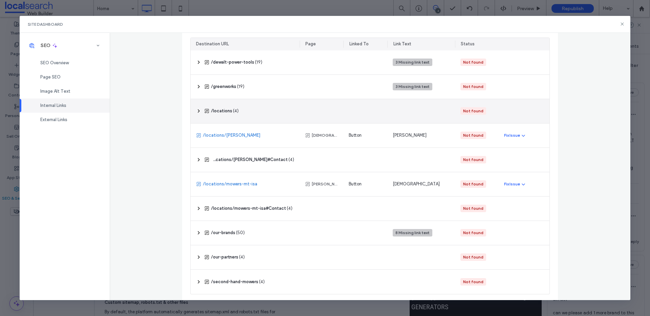
scroll to position [99, 0]
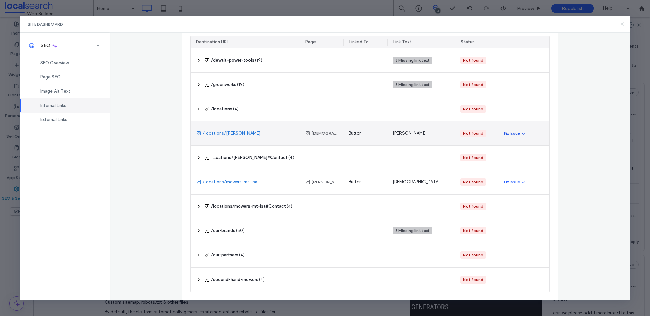
click at [514, 134] on div "Fix Issue" at bounding box center [512, 133] width 16 height 6
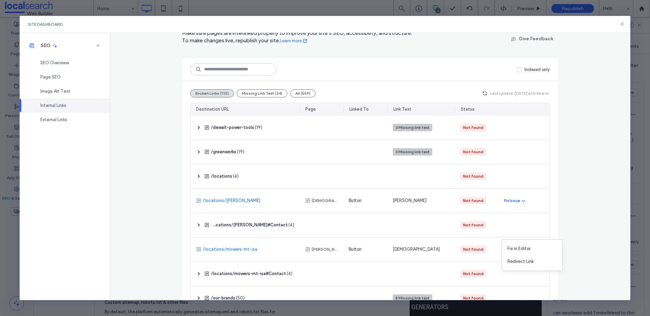
scroll to position [0, 0]
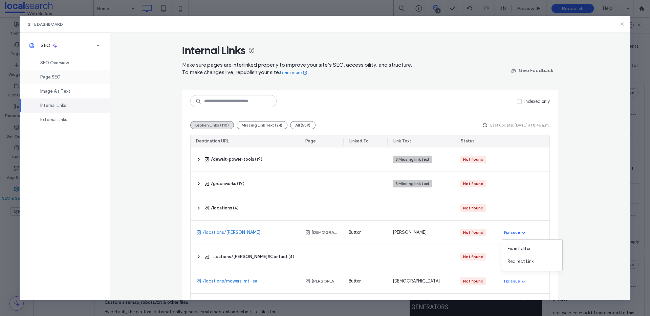
click at [69, 73] on div "Page SEO" at bounding box center [65, 77] width 90 height 14
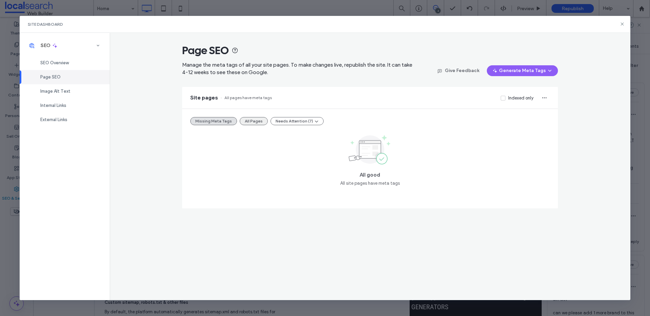
click at [261, 122] on button "All Pages" at bounding box center [254, 121] width 28 height 8
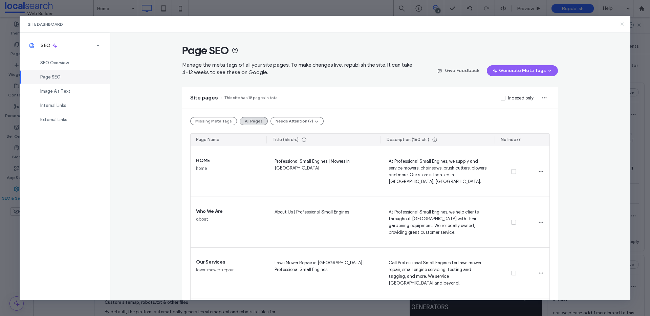
click at [622, 25] on icon at bounding box center [622, 23] width 5 height 5
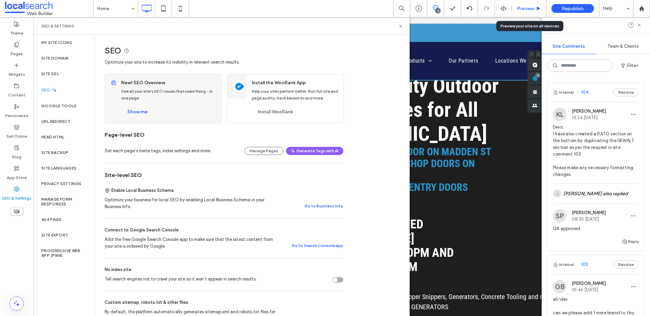
click at [521, 9] on span "Preview" at bounding box center [525, 9] width 17 height 6
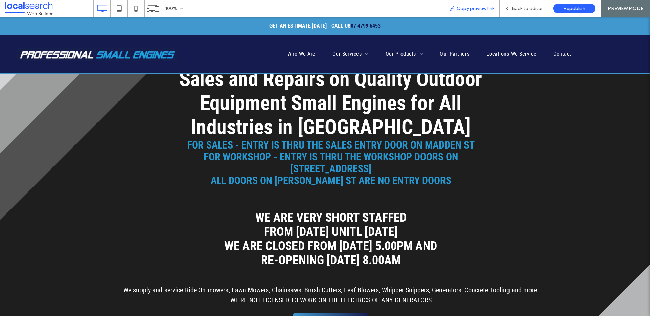
click at [486, 9] on span "Copy preview link" at bounding box center [476, 9] width 38 height 6
click at [523, 9] on span "Back to editor" at bounding box center [527, 9] width 31 height 6
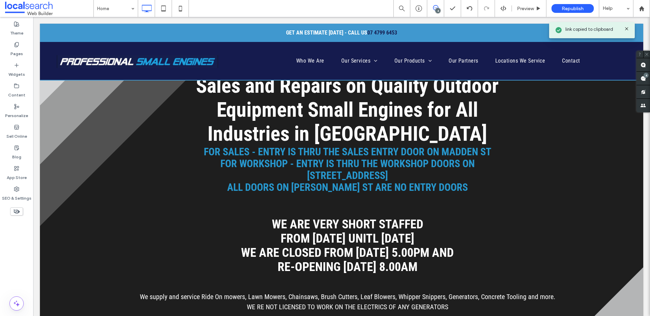
click at [438, 8] on div "4" at bounding box center [438, 10] width 5 height 5
click at [435, 8] on icon at bounding box center [435, 7] width 5 height 5
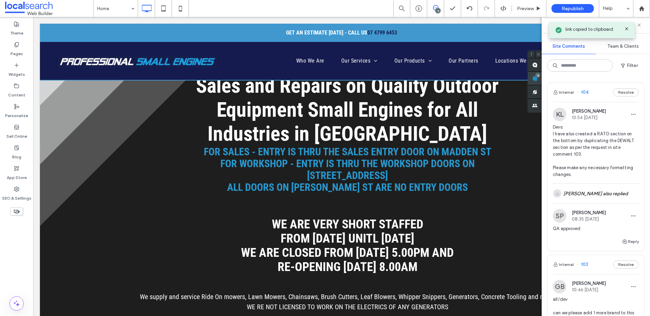
click at [538, 79] on use at bounding box center [534, 78] width 5 height 5
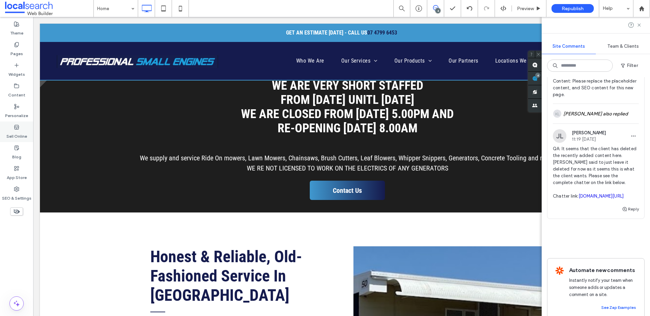
scroll to position [560, 0]
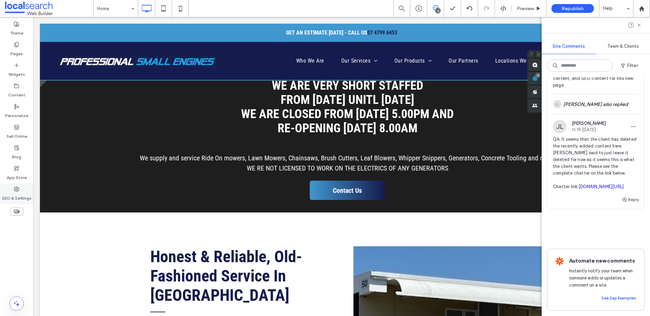
click at [17, 194] on label "SEO & Settings" at bounding box center [16, 196] width 29 height 9
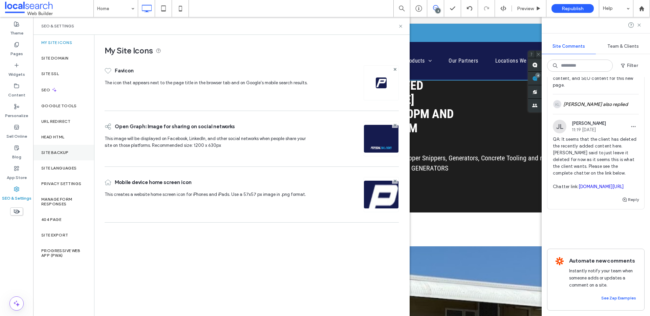
click at [54, 157] on div "Site Backup" at bounding box center [63, 153] width 61 height 16
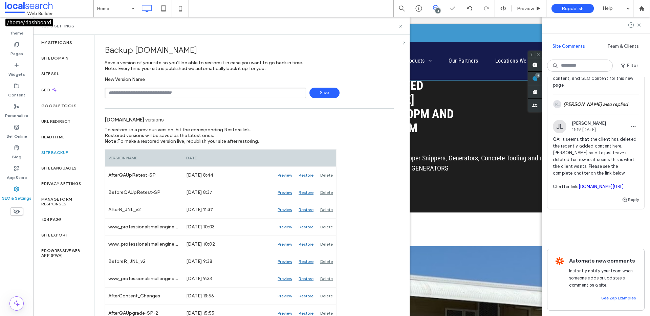
click at [40, 7] on span at bounding box center [49, 9] width 88 height 14
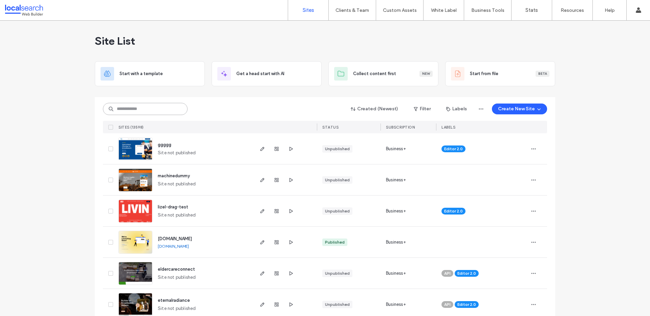
click at [139, 109] on input at bounding box center [145, 109] width 85 height 12
paste input "********"
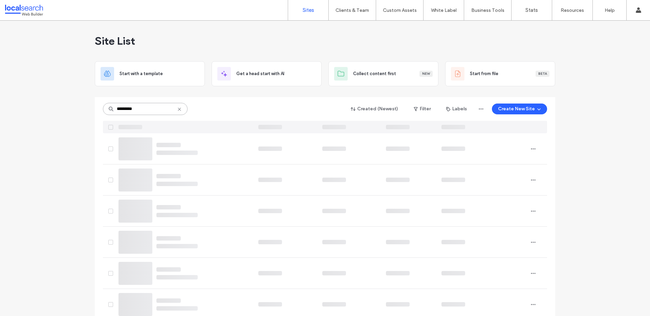
type input "********"
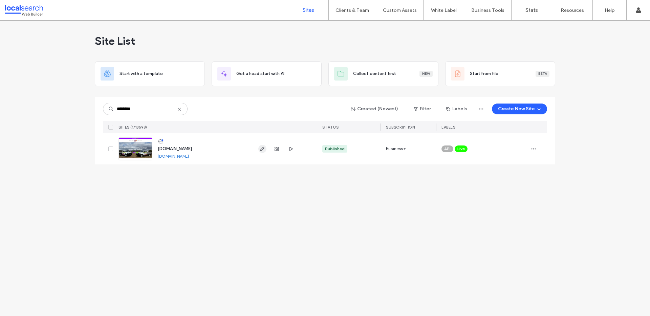
click at [261, 150] on icon "button" at bounding box center [262, 148] width 5 height 5
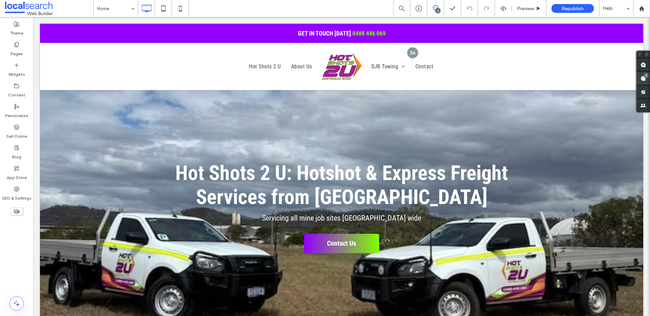
click at [641, 80] on use at bounding box center [643, 78] width 5 height 5
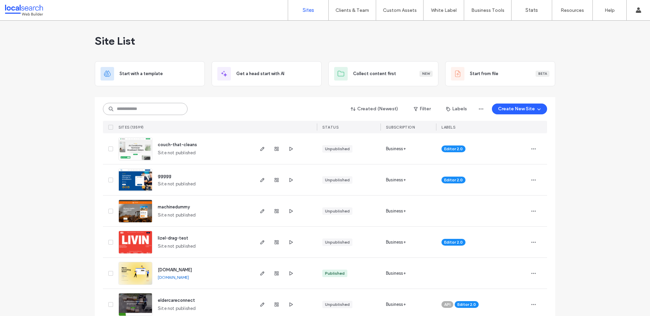
click at [149, 111] on input at bounding box center [145, 109] width 85 height 12
paste input "********"
type input "********"
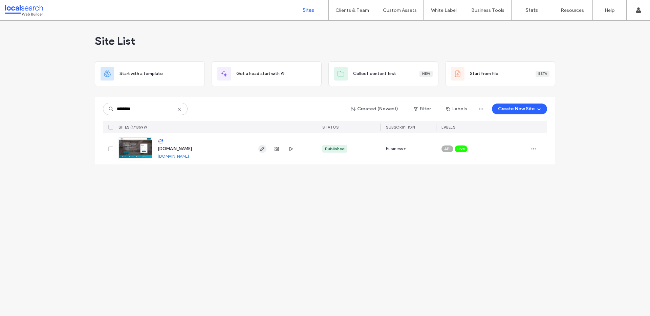
click at [264, 148] on use "button" at bounding box center [262, 149] width 4 height 4
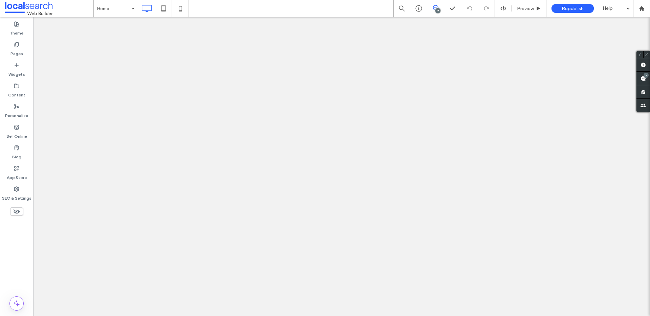
click at [13, 191] on div "SEO & Settings" at bounding box center [16, 194] width 33 height 21
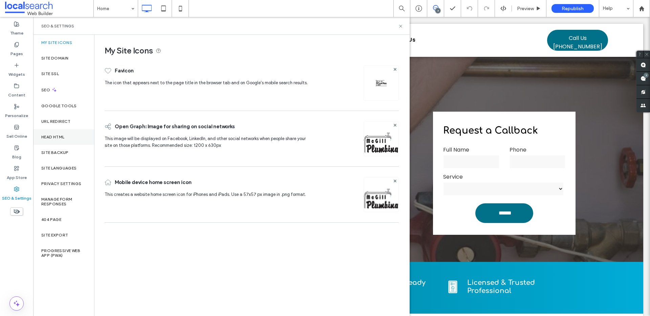
click at [63, 135] on label "Head HTML" at bounding box center [52, 137] width 23 height 5
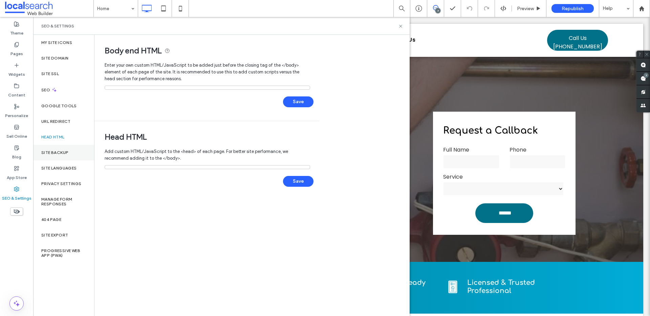
click at [62, 147] on div "Site Backup" at bounding box center [63, 153] width 61 height 16
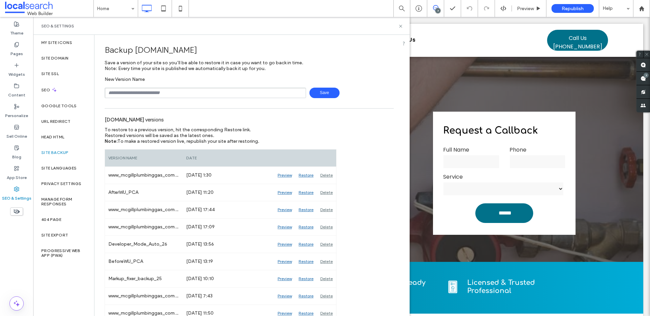
click at [178, 90] on input "text" at bounding box center [206, 93] width 202 height 10
drag, startPoint x: 131, startPoint y: 93, endPoint x: 146, endPoint y: 94, distance: 14.6
click at [146, 94] on input "**********" at bounding box center [206, 93] width 202 height 10
type input "**********"
click at [330, 91] on span "Save" at bounding box center [325, 93] width 30 height 10
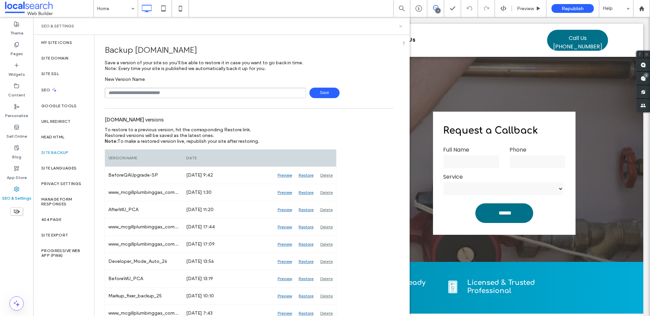
click at [400, 28] on icon at bounding box center [400, 26] width 5 height 5
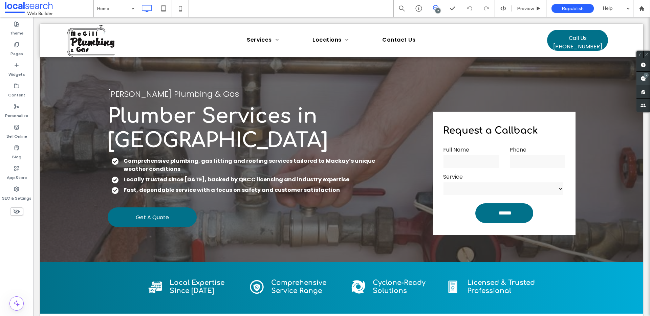
click at [646, 76] on div "7" at bounding box center [646, 75] width 5 height 5
click at [10, 47] on div "Pages" at bounding box center [16, 49] width 33 height 21
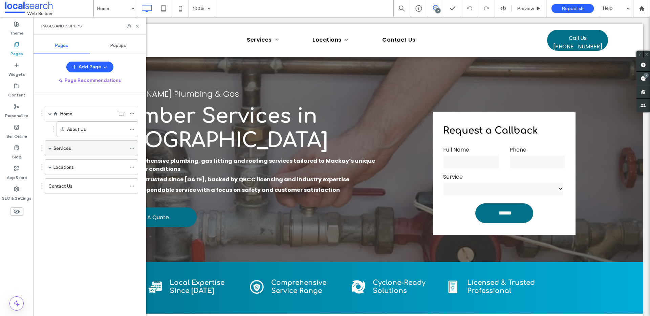
click at [52, 148] on div "Services" at bounding box center [91, 149] width 93 height 16
click at [51, 147] on span at bounding box center [49, 148] width 3 height 3
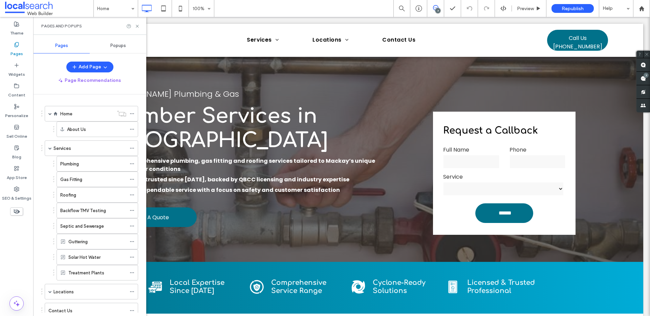
scroll to position [23, 0]
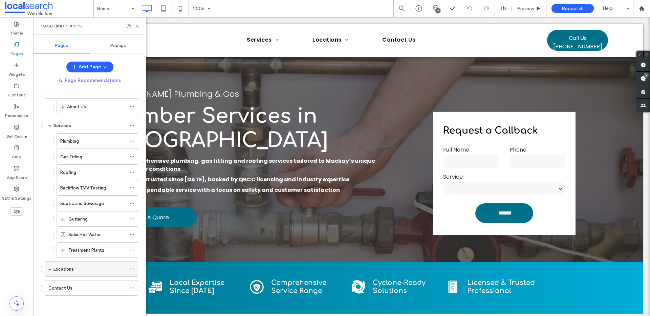
click at [50, 268] on span at bounding box center [49, 269] width 3 height 3
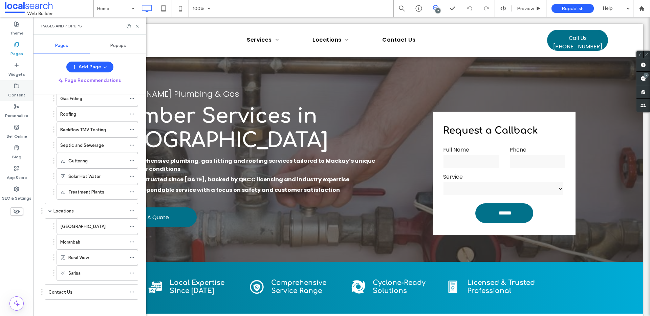
scroll to position [75, 0]
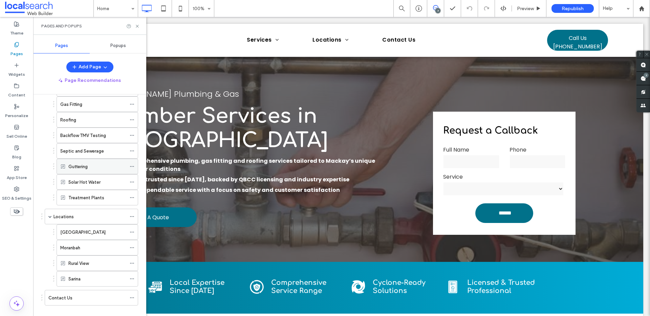
click at [88, 166] on div "Guttering" at bounding box center [97, 166] width 58 height 7
click at [20, 197] on label "SEO & Settings" at bounding box center [16, 196] width 29 height 9
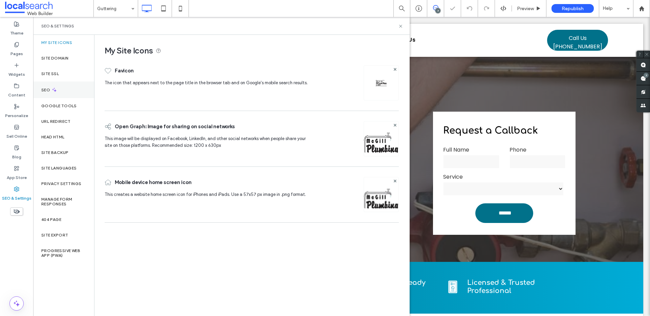
click at [90, 89] on div "SEO" at bounding box center [63, 90] width 61 height 17
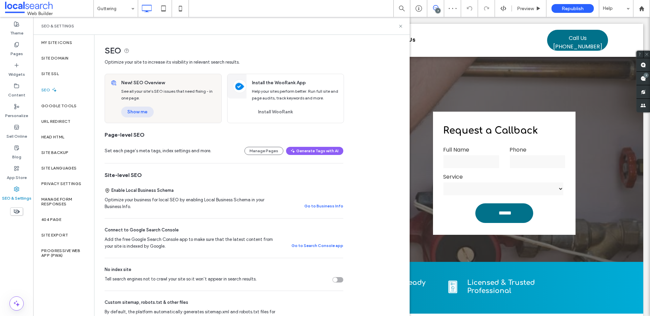
click at [147, 111] on button "Show me" at bounding box center [137, 112] width 33 height 11
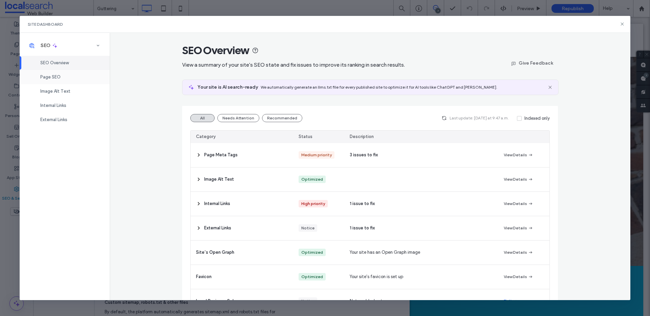
click at [59, 77] on span "Page SEO" at bounding box center [50, 77] width 20 height 5
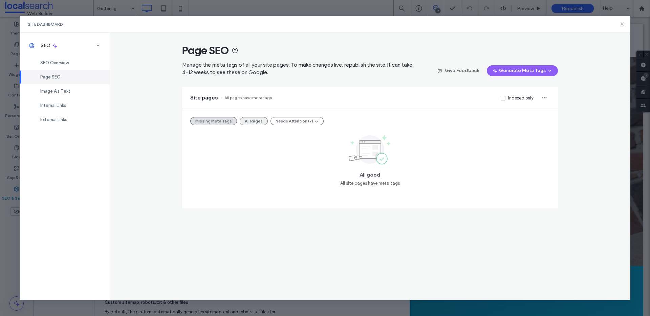
click at [256, 122] on button "All Pages" at bounding box center [254, 121] width 28 height 8
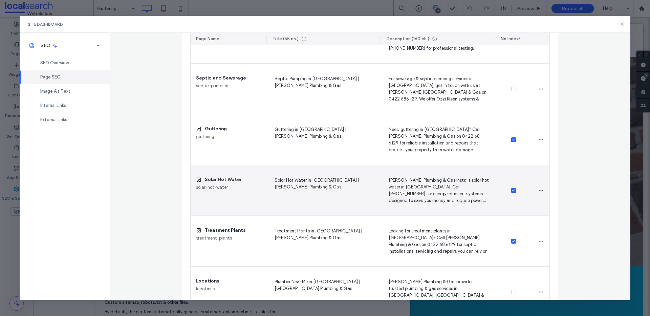
scroll to position [386, 0]
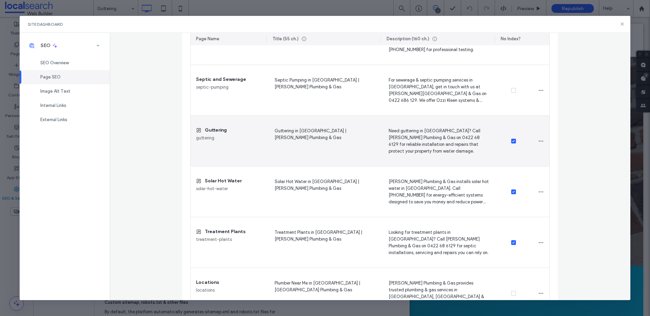
click at [512, 142] on icon at bounding box center [513, 141] width 3 height 2
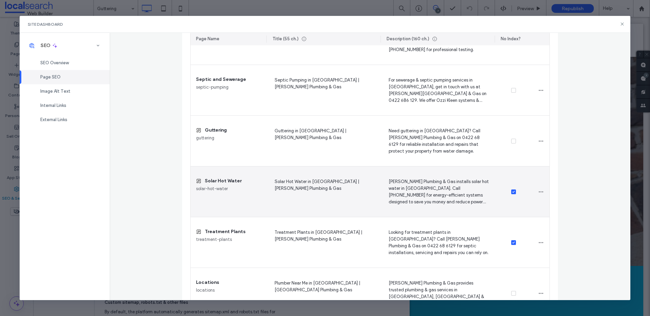
click at [512, 191] on icon at bounding box center [513, 192] width 3 height 2
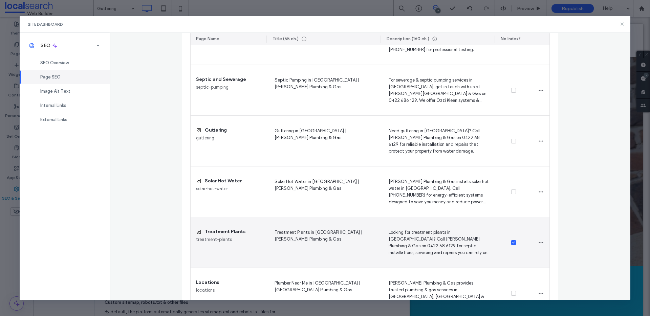
click at [512, 243] on icon at bounding box center [513, 243] width 2 height 2
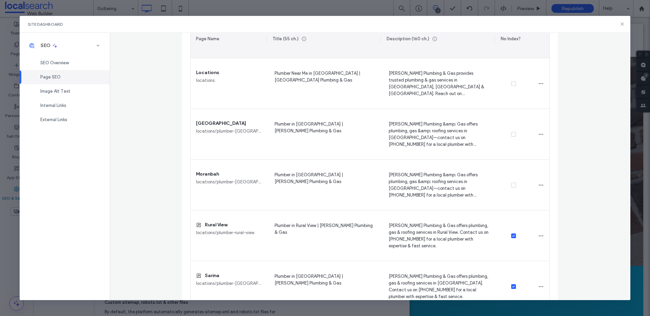
scroll to position [666, 0]
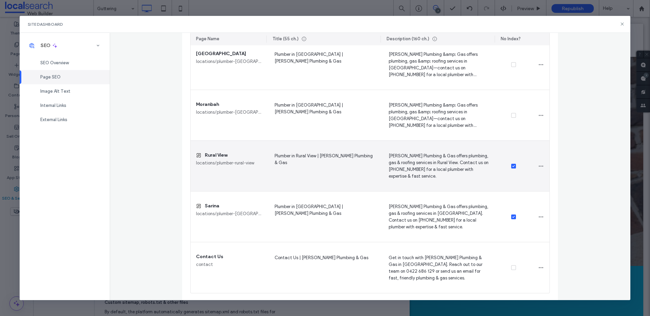
click at [511, 165] on span at bounding box center [513, 166] width 5 height 5
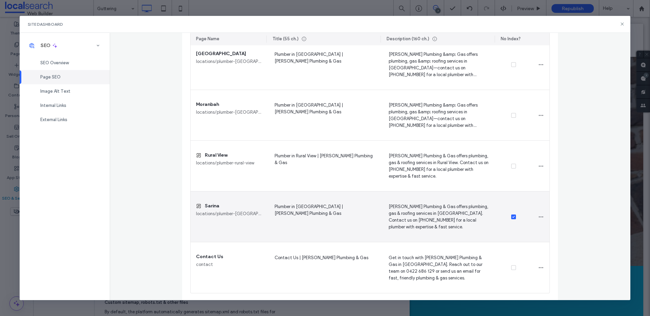
click at [512, 217] on icon at bounding box center [513, 217] width 3 height 2
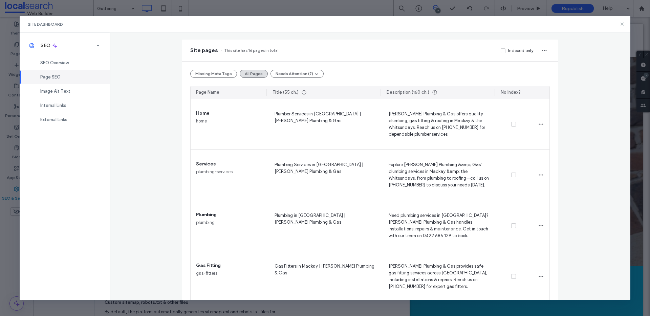
scroll to position [0, 0]
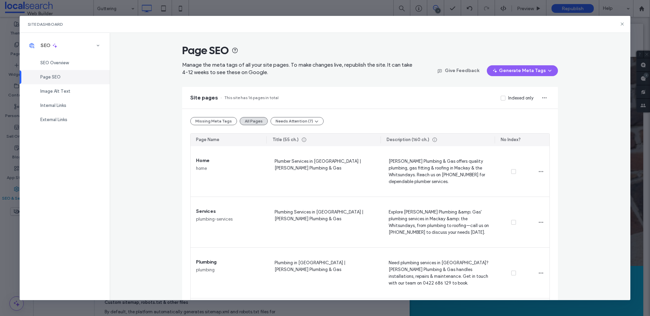
click at [499, 94] on div "Indexed only" at bounding box center [516, 97] width 36 height 7
click at [501, 99] on span at bounding box center [503, 98] width 5 height 5
click at [505, 99] on label "Indexed only" at bounding box center [517, 98] width 33 height 7
click at [622, 25] on icon at bounding box center [622, 23] width 5 height 5
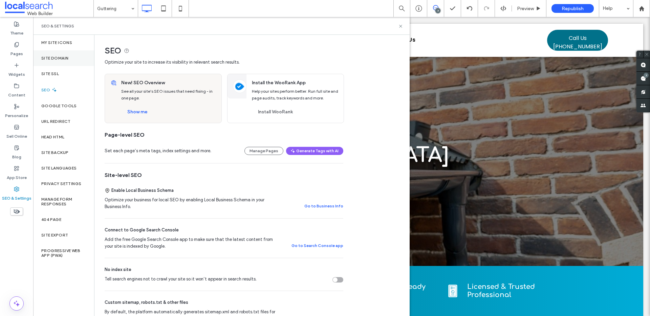
click at [54, 61] on div "Site Domain" at bounding box center [63, 58] width 61 height 16
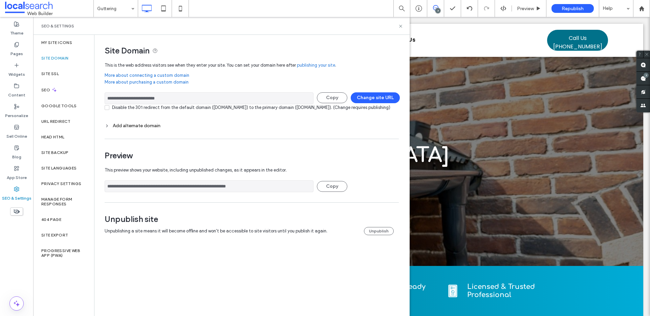
drag, startPoint x: 181, startPoint y: 101, endPoint x: 98, endPoint y: 96, distance: 83.1
click at [98, 96] on div "**********" at bounding box center [249, 142] width 310 height 214
click at [402, 26] on icon at bounding box center [400, 26] width 5 height 5
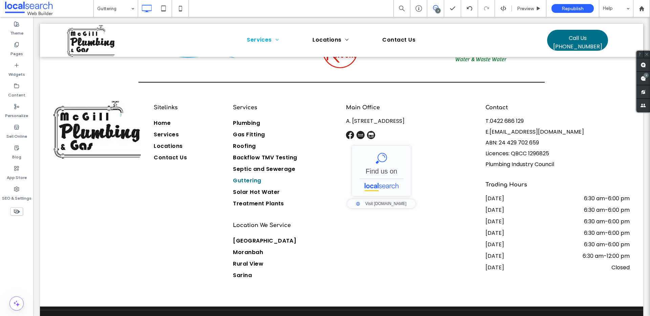
scroll to position [1739, 0]
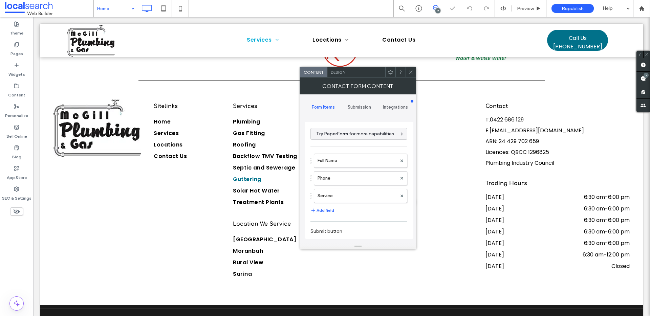
click at [358, 110] on span "Submission" at bounding box center [359, 107] width 23 height 5
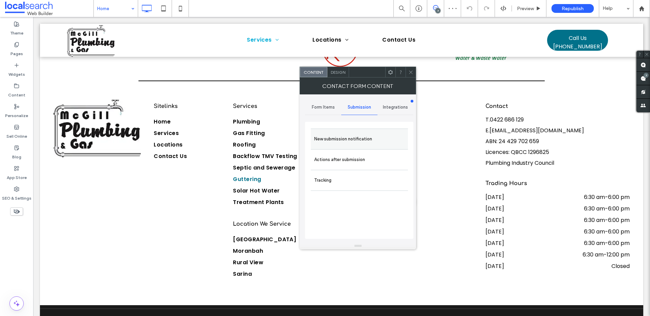
click at [339, 141] on label "New submission notification" at bounding box center [359, 139] width 90 height 14
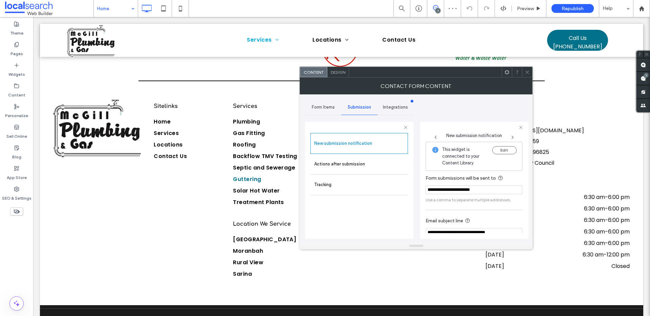
drag, startPoint x: 500, startPoint y: 188, endPoint x: 425, endPoint y: 186, distance: 75.5
click at [425, 186] on div "**********" at bounding box center [474, 180] width 108 height 117
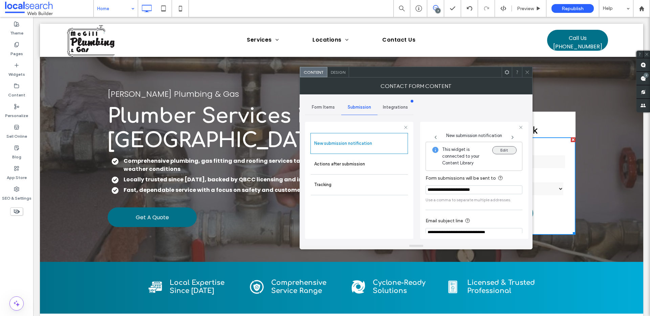
click at [509, 154] on button "Edit" at bounding box center [504, 150] width 24 height 8
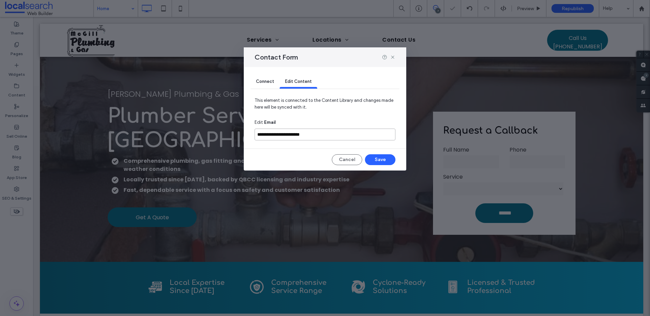
drag, startPoint x: 322, startPoint y: 134, endPoint x: 244, endPoint y: 136, distance: 78.6
click at [244, 136] on div "**********" at bounding box center [325, 119] width 163 height 104
type input "**********"
click at [382, 157] on button "Save" at bounding box center [380, 159] width 30 height 11
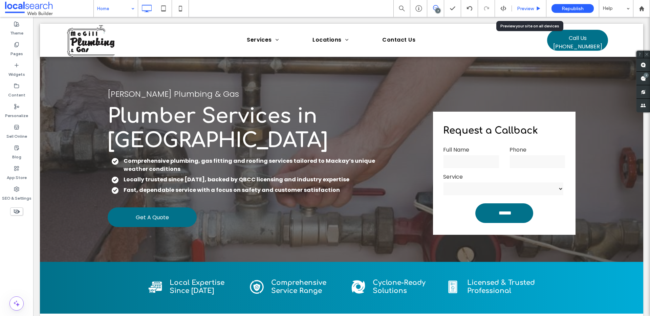
click at [526, 7] on span "Preview" at bounding box center [525, 9] width 17 height 6
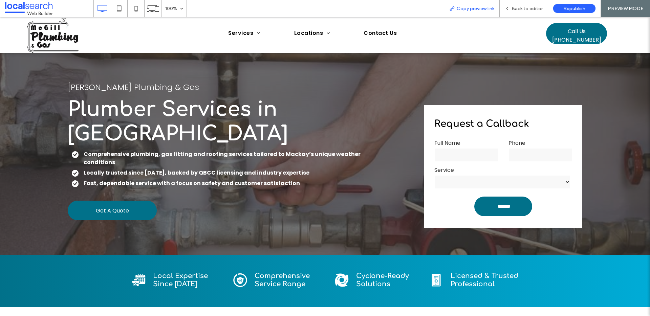
click at [469, 8] on span "Copy preview link" at bounding box center [476, 9] width 38 height 6
click at [531, 6] on span "Back to editor" at bounding box center [527, 9] width 31 height 6
